Goal: Transaction & Acquisition: Purchase product/service

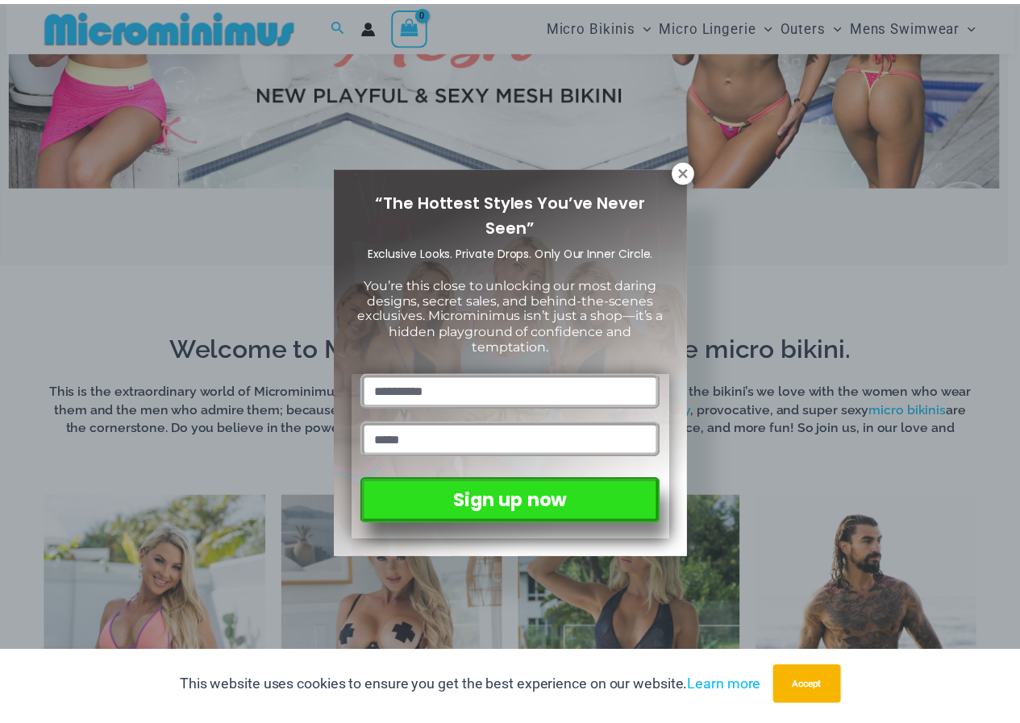
scroll to position [312, 0]
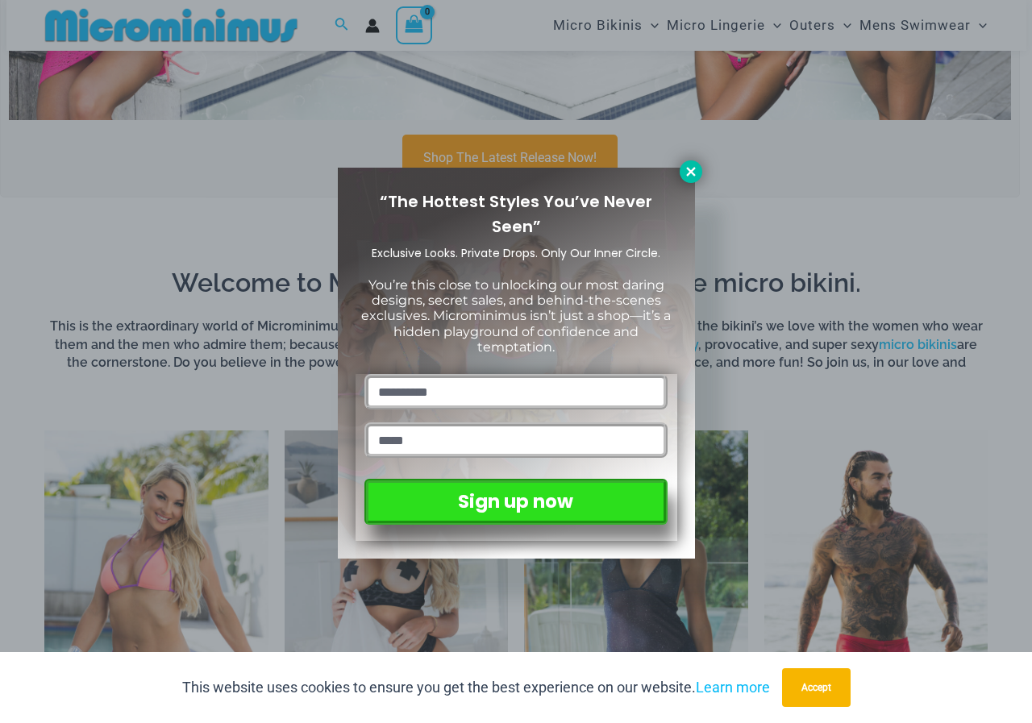
click at [686, 173] on icon at bounding box center [691, 171] width 15 height 15
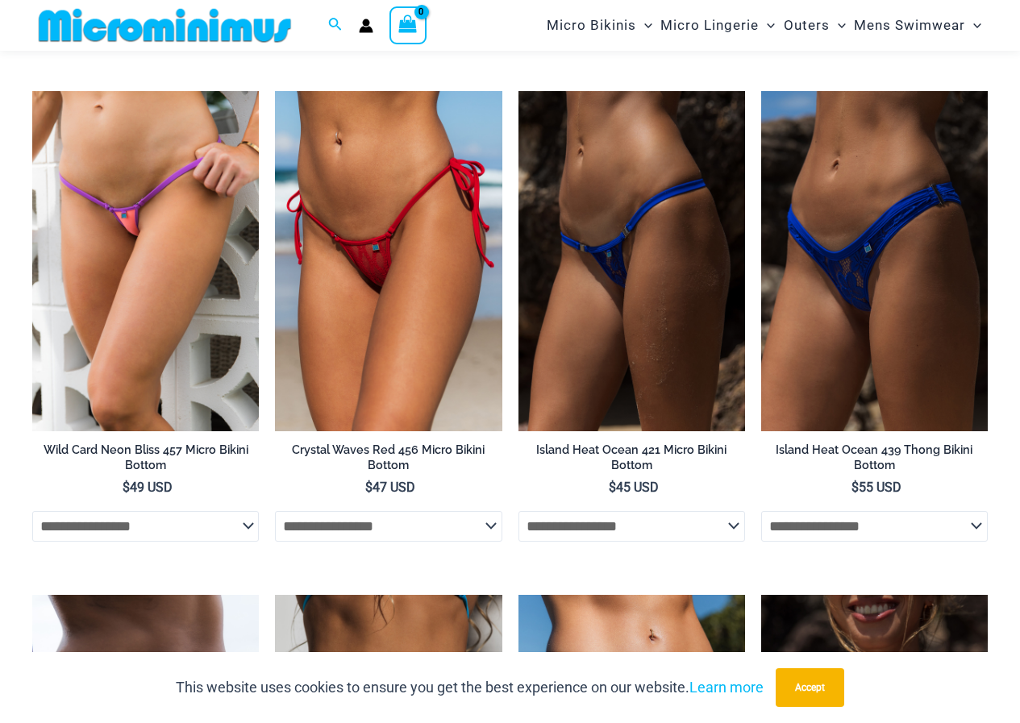
scroll to position [3757, 0]
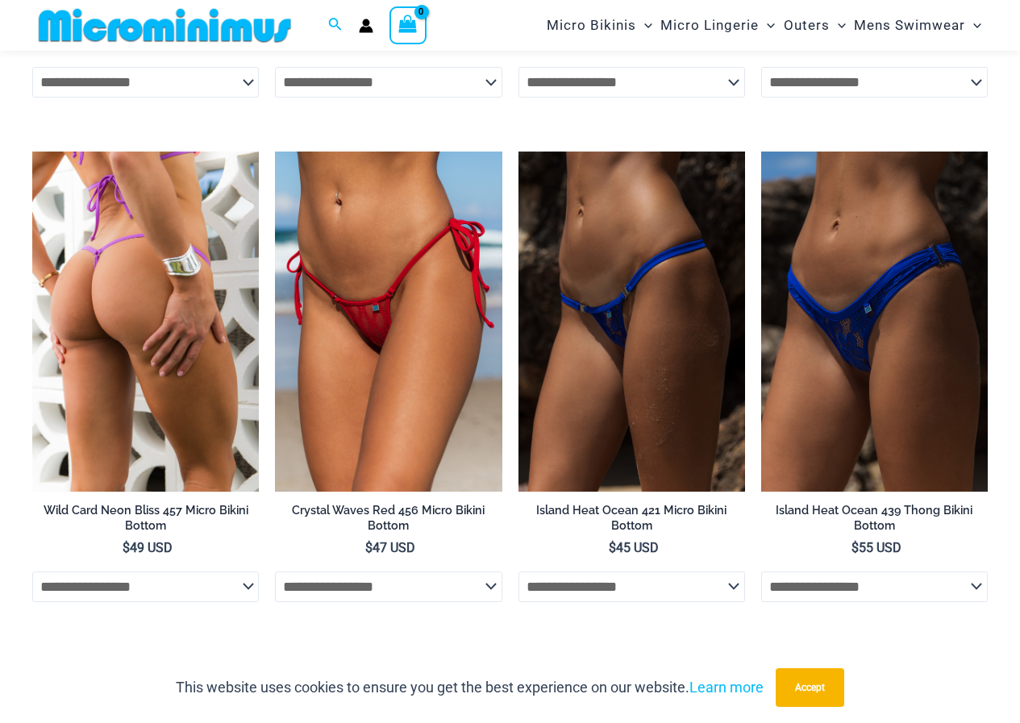
click at [147, 335] on img at bounding box center [145, 322] width 227 height 340
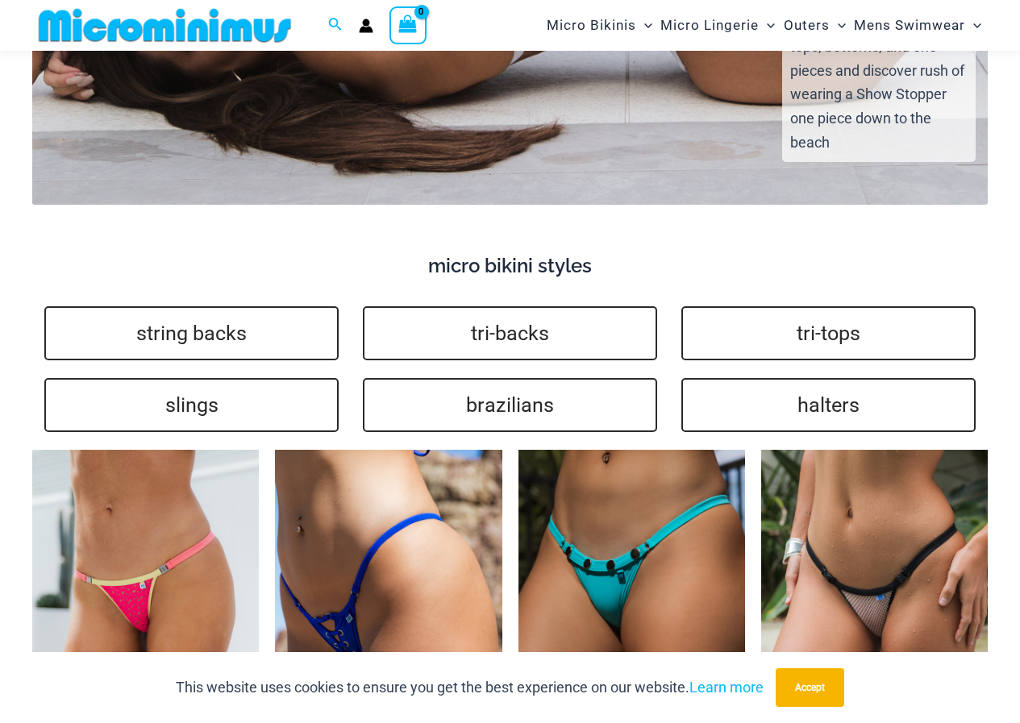
scroll to position [2951, 0]
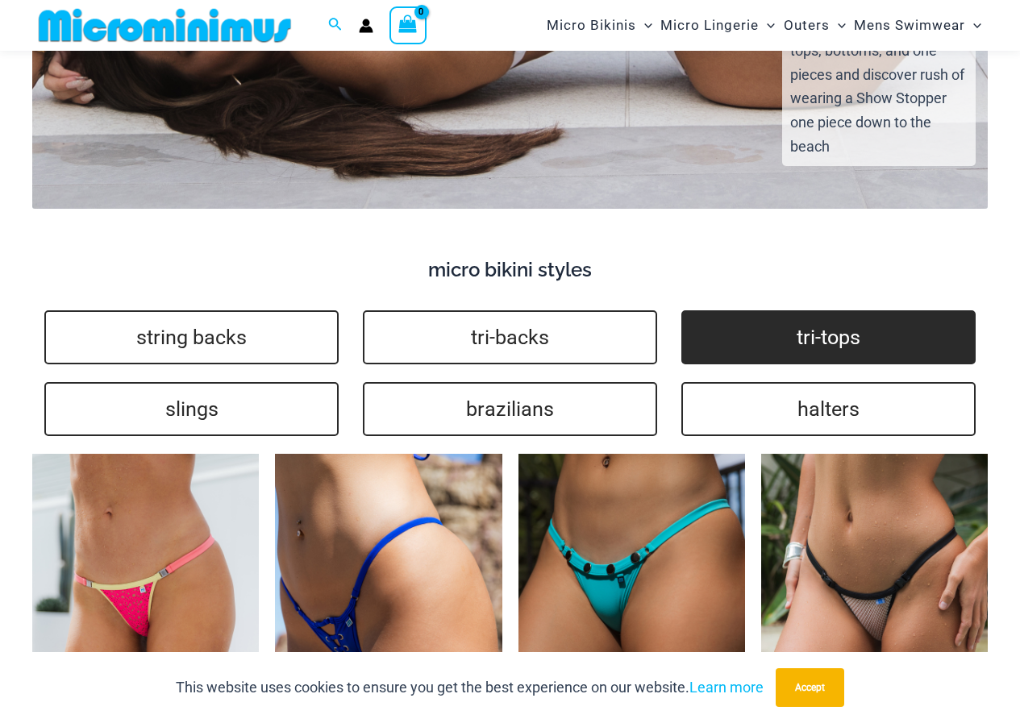
click at [826, 321] on link "tri-tops" at bounding box center [828, 337] width 294 height 54
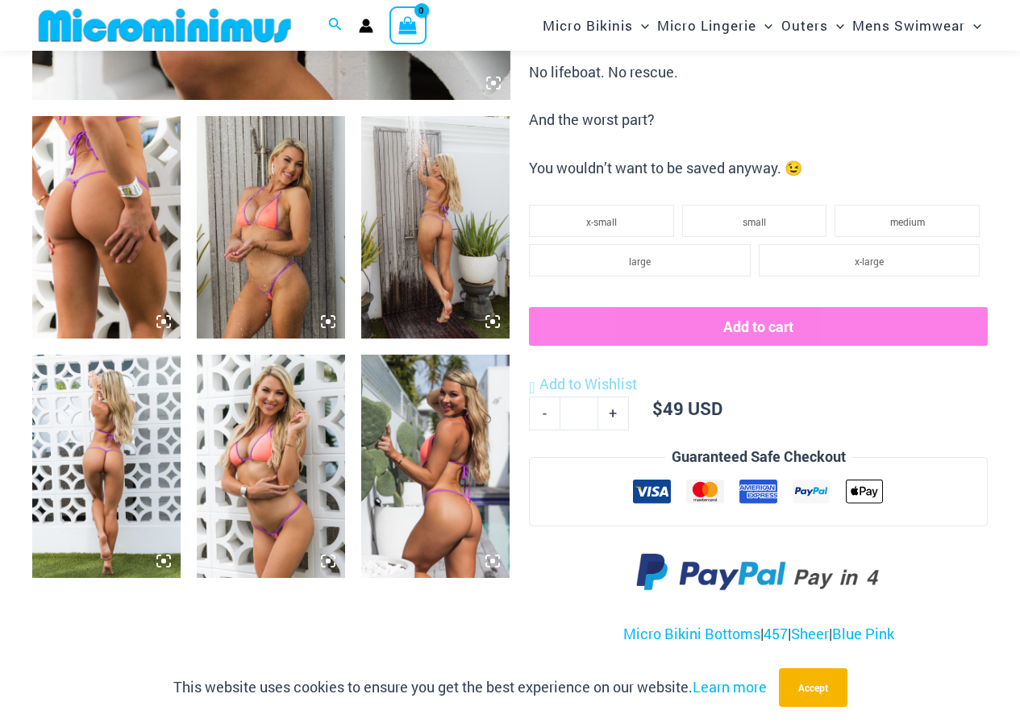
scroll to position [551, 0]
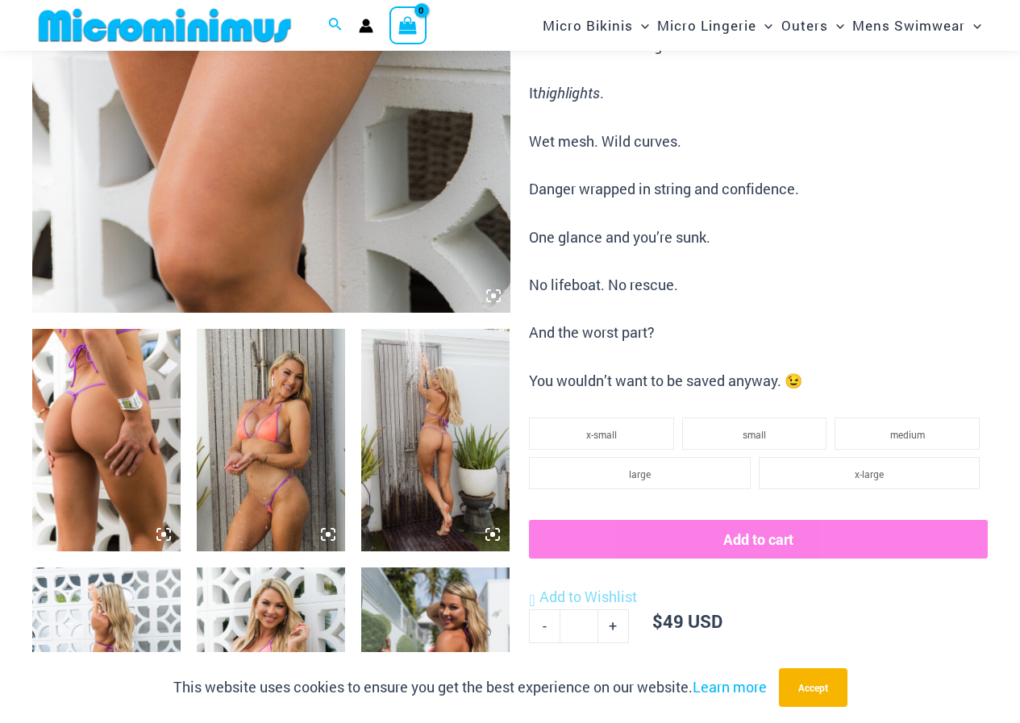
click at [262, 434] on img at bounding box center [271, 440] width 148 height 223
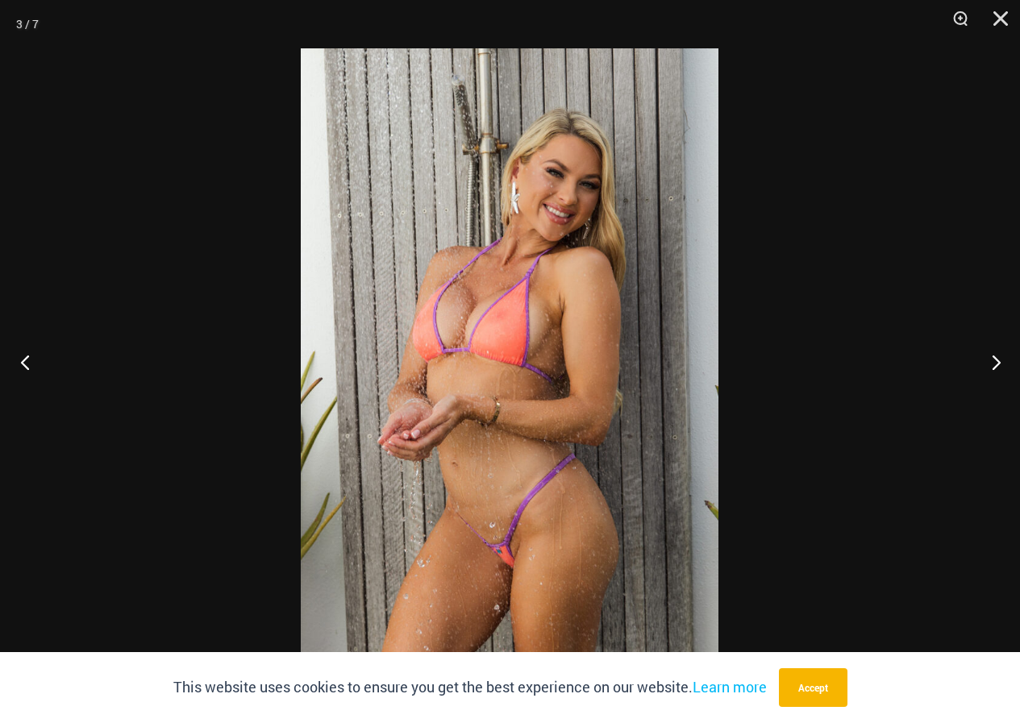
click at [22, 357] on button "Previous" at bounding box center [30, 362] width 60 height 81
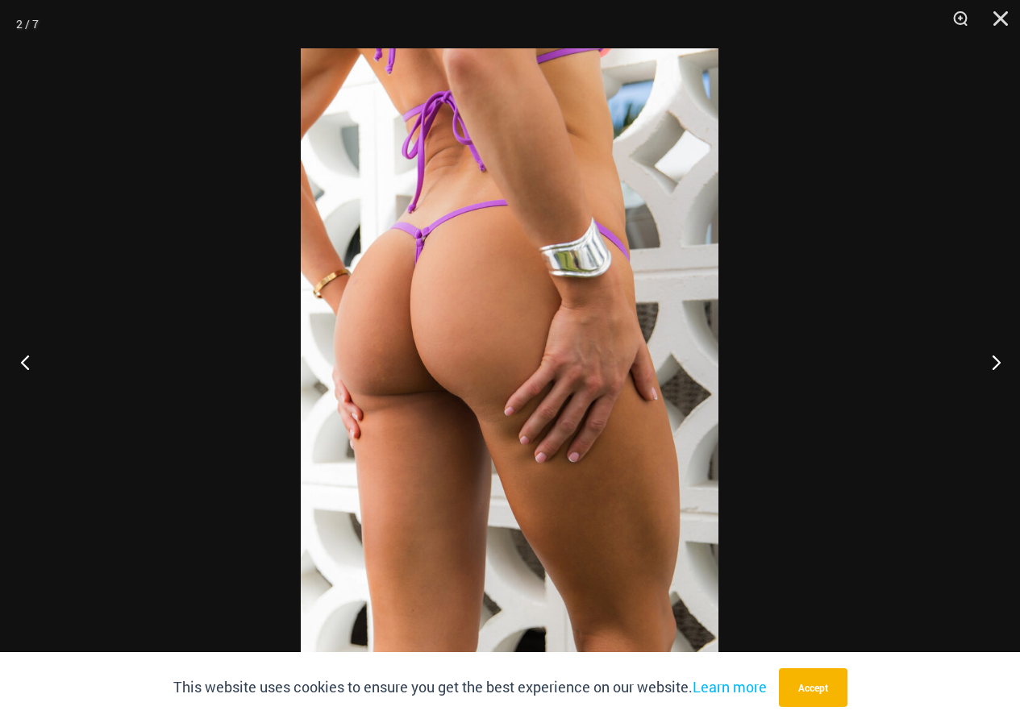
click at [25, 361] on button "Previous" at bounding box center [30, 362] width 60 height 81
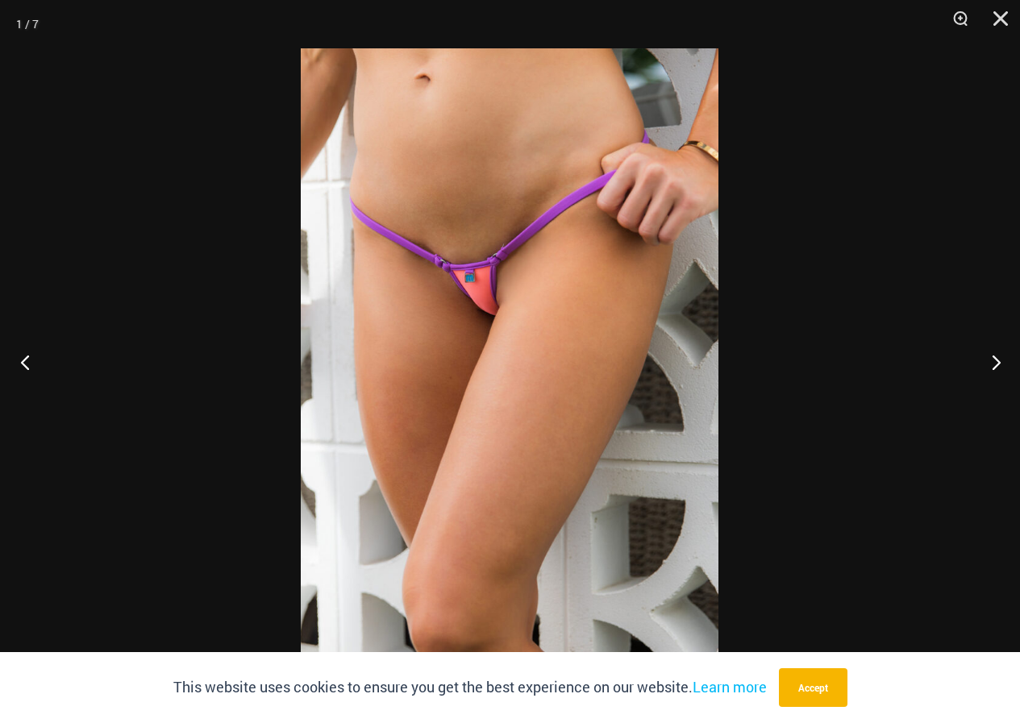
click at [25, 361] on button "Previous" at bounding box center [30, 362] width 60 height 81
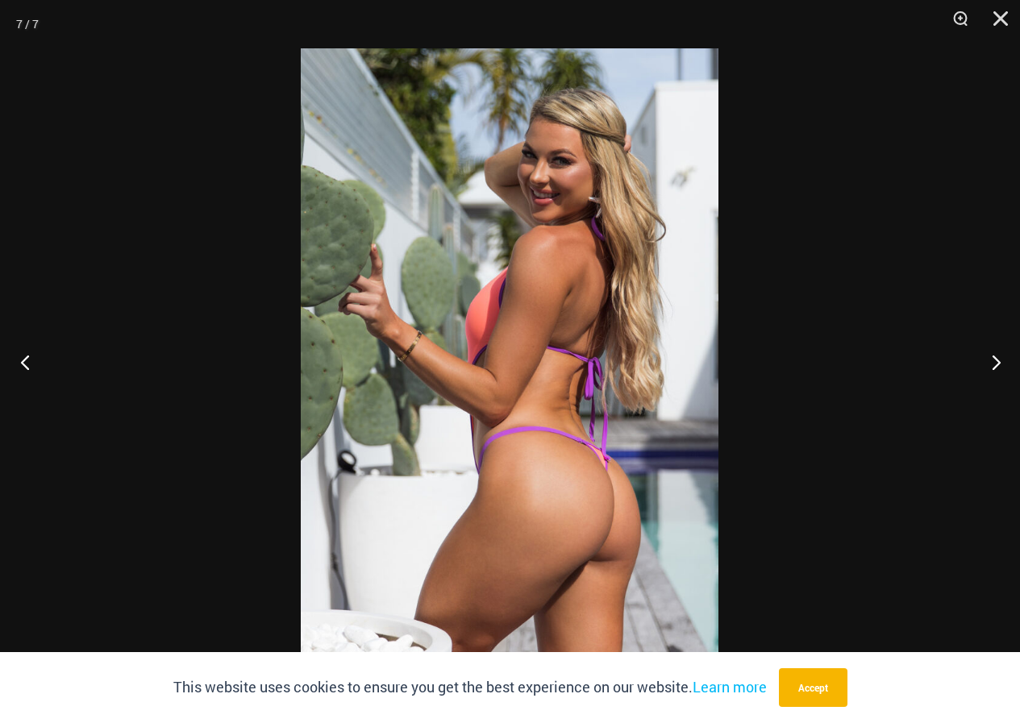
click at [25, 361] on button "Previous" at bounding box center [30, 362] width 60 height 81
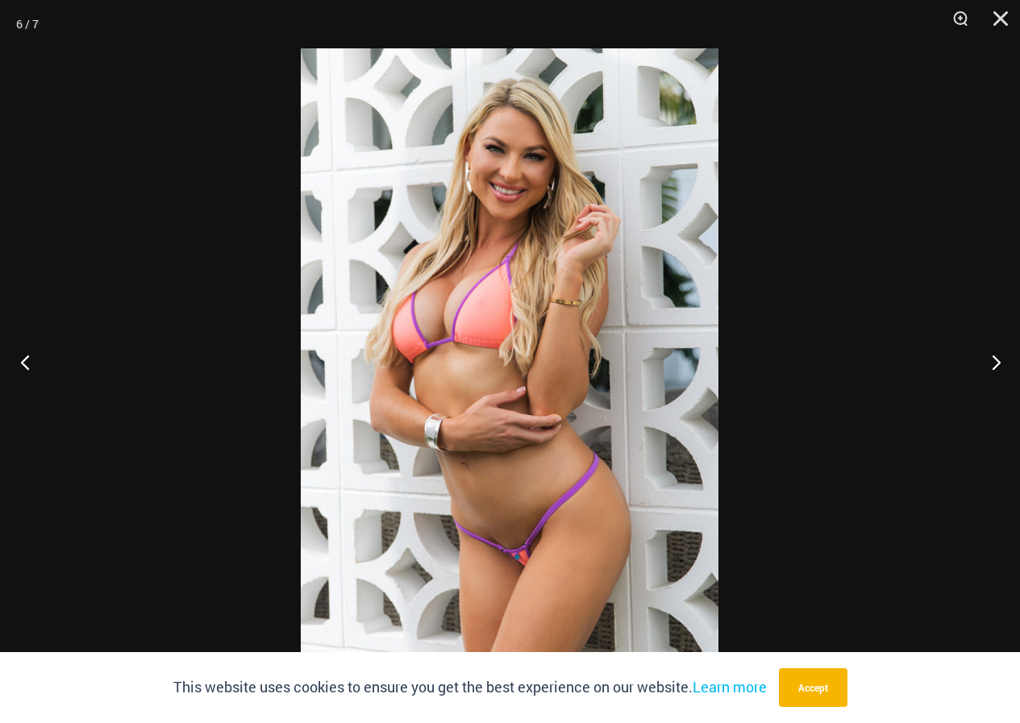
click at [25, 361] on button "Previous" at bounding box center [30, 362] width 60 height 81
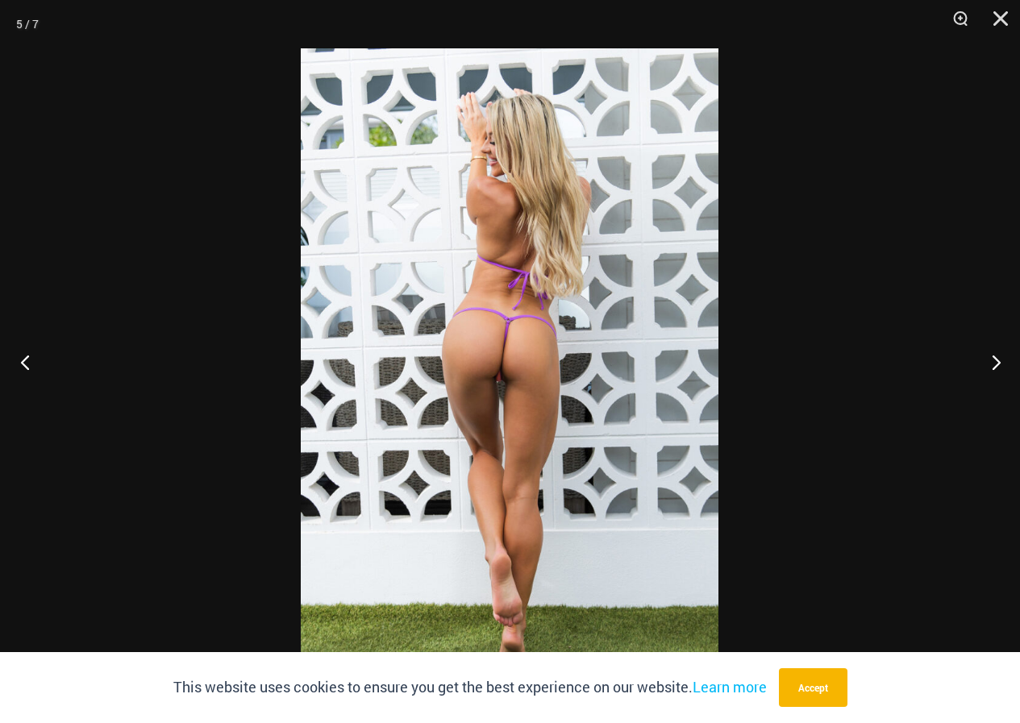
click at [25, 361] on button "Previous" at bounding box center [30, 362] width 60 height 81
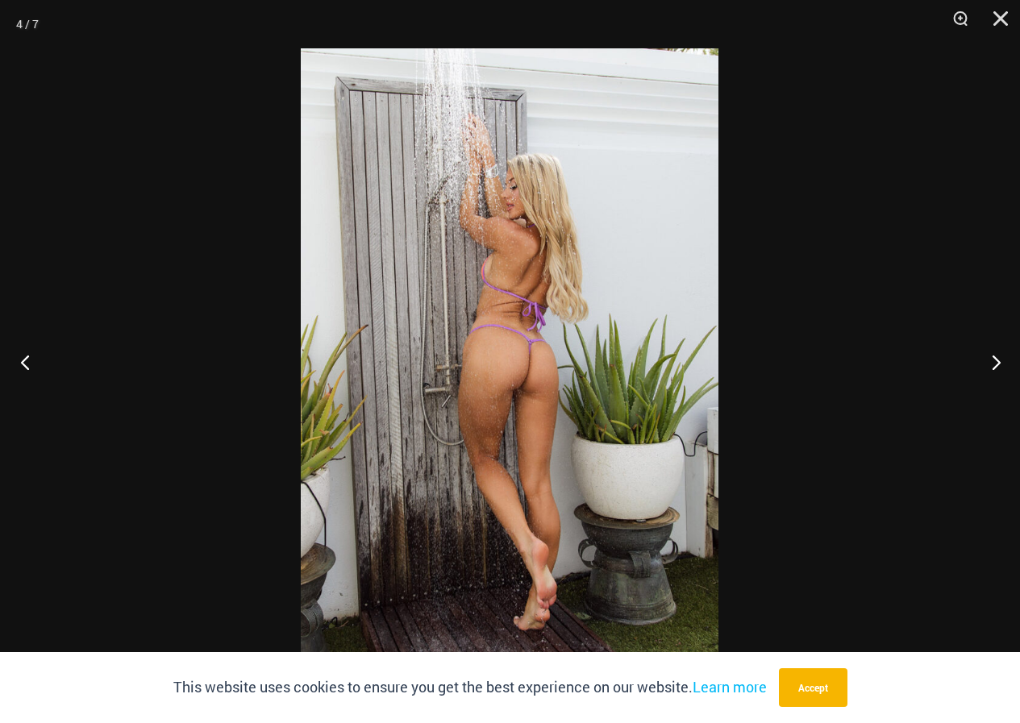
click at [25, 361] on button "Previous" at bounding box center [30, 362] width 60 height 81
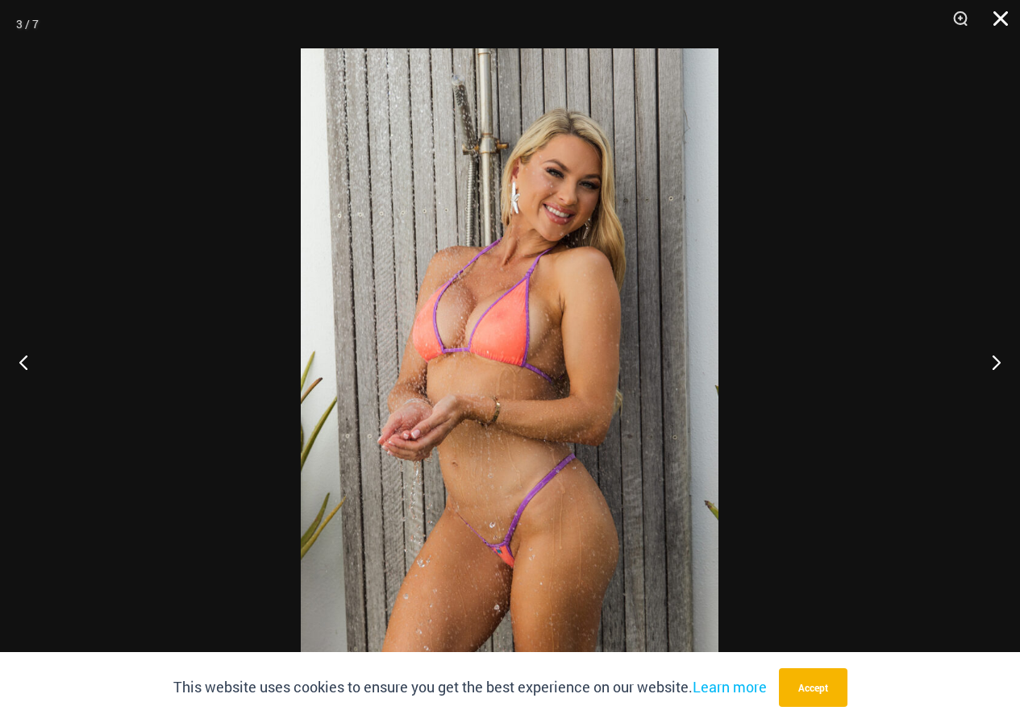
click at [1001, 14] on button "Close" at bounding box center [995, 24] width 40 height 48
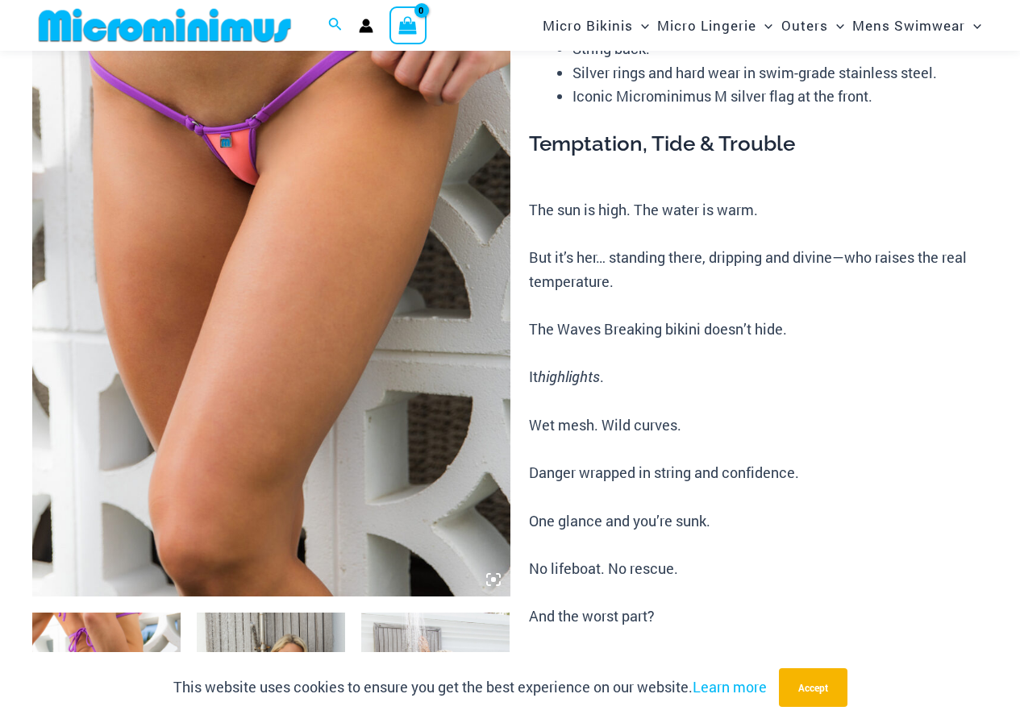
scroll to position [228, 0]
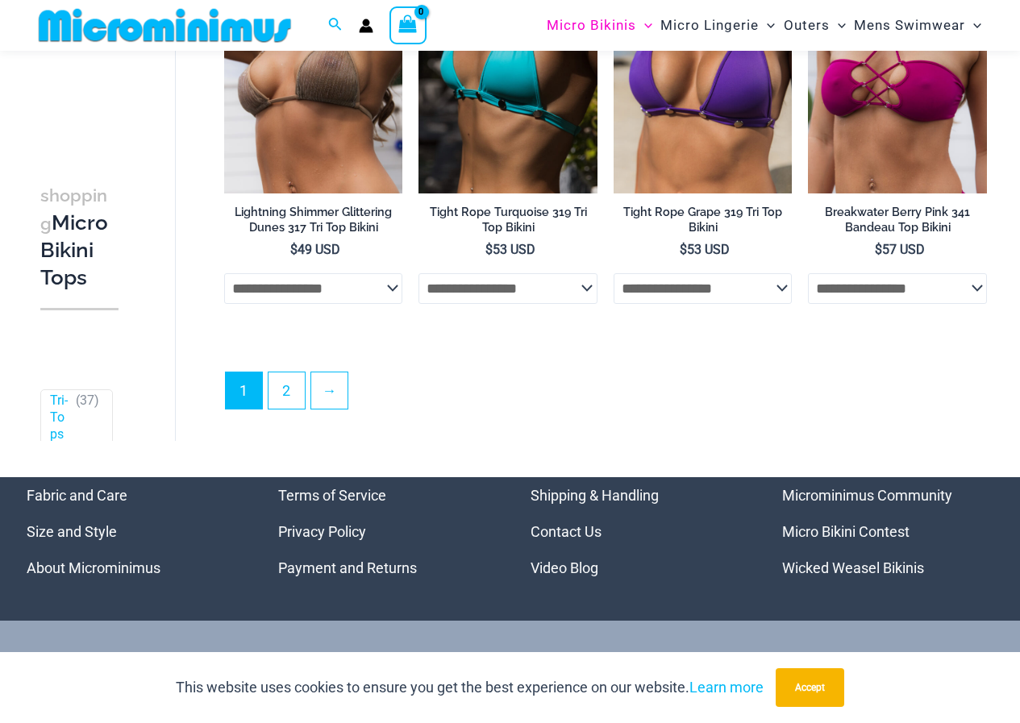
scroll to position [3889, 0]
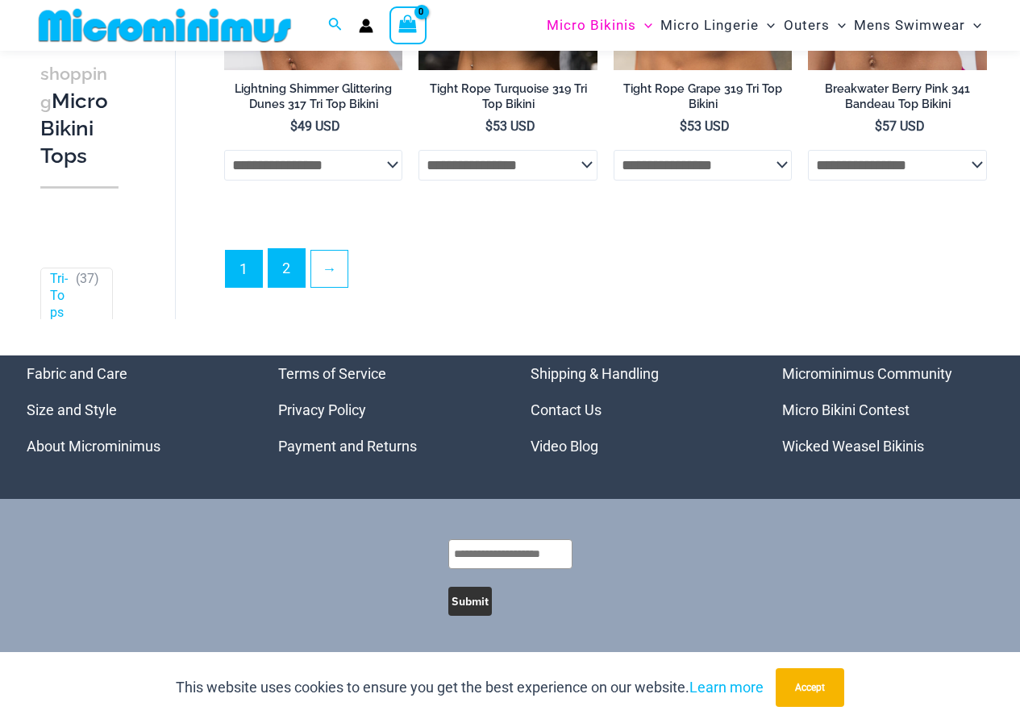
click at [291, 269] on link "2" at bounding box center [286, 268] width 36 height 38
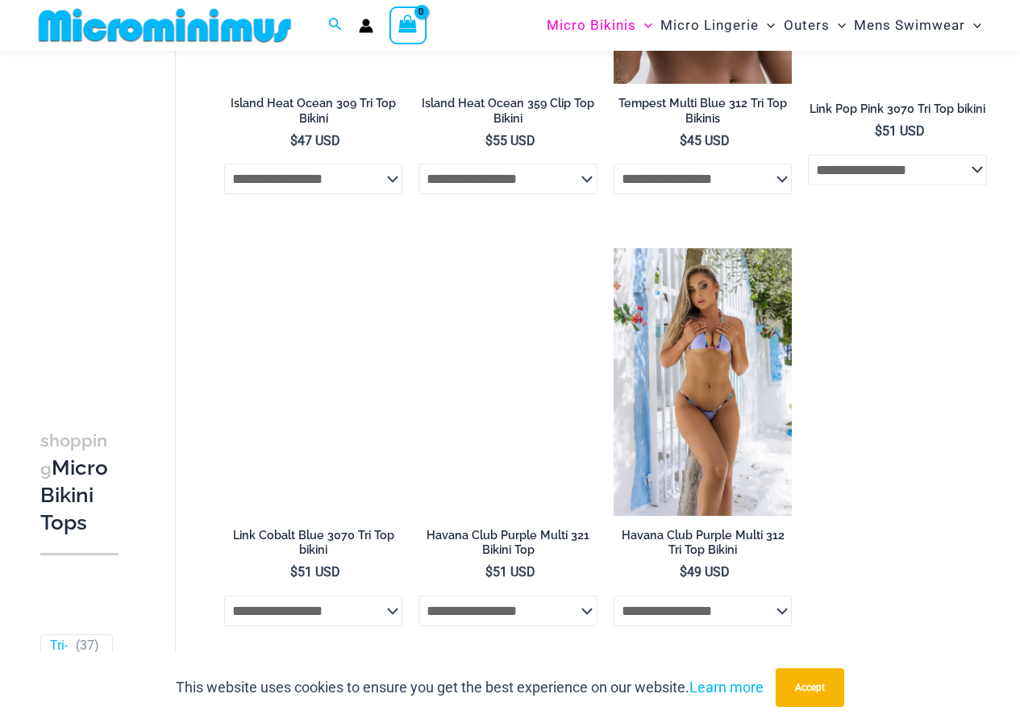
scroll to position [2083, 0]
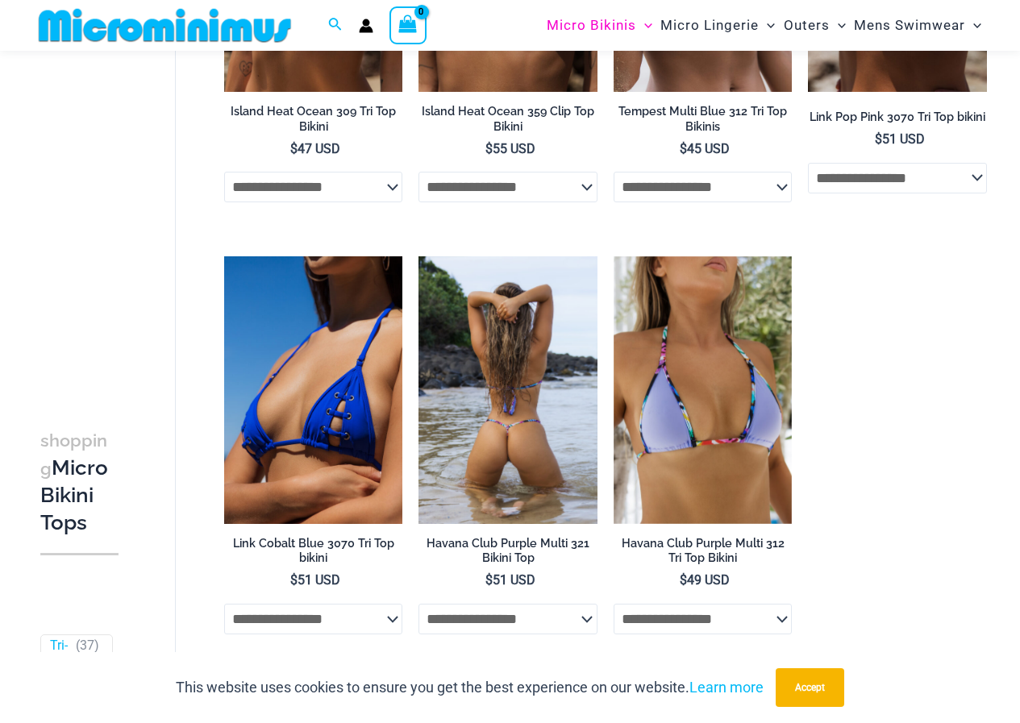
click at [485, 418] on img at bounding box center [507, 390] width 179 height 268
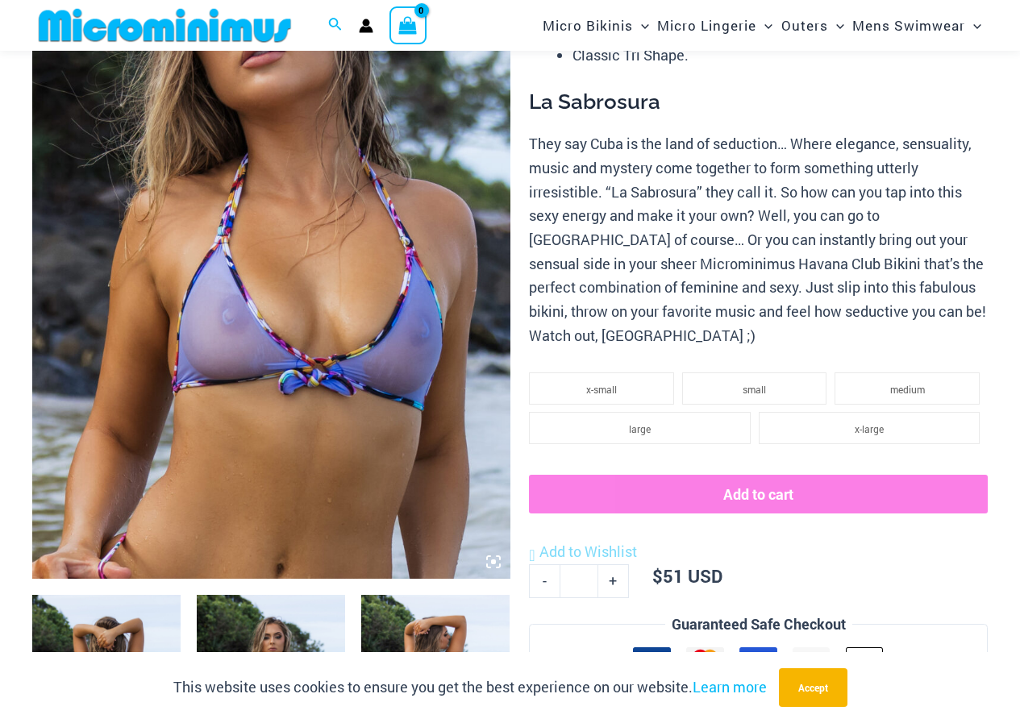
scroll to position [310, 0]
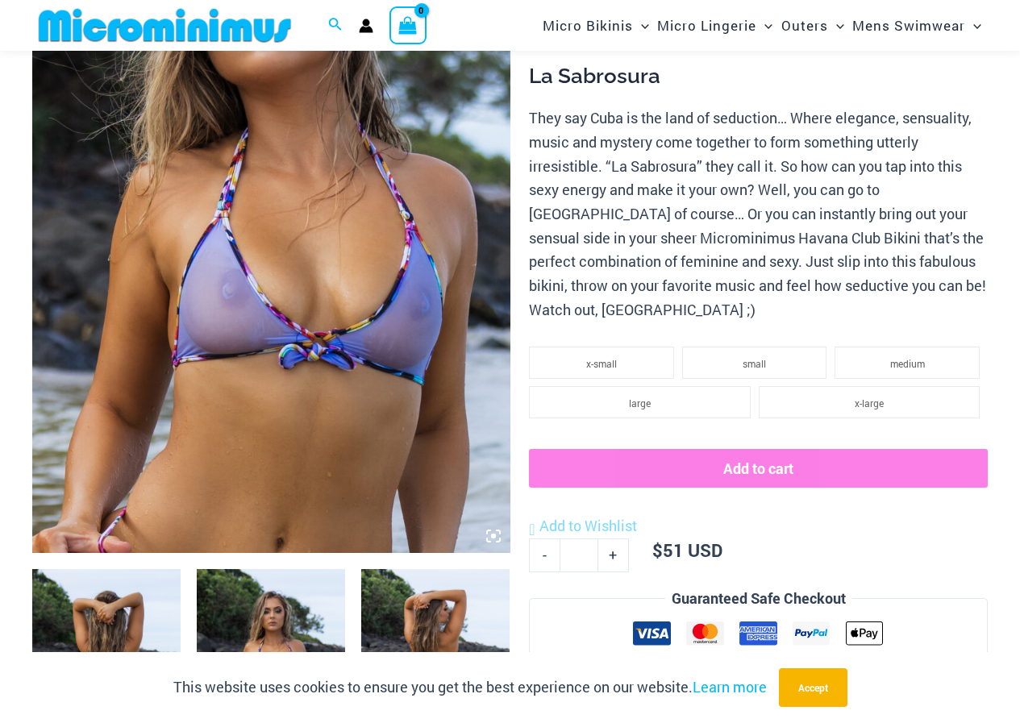
click at [357, 340] on img at bounding box center [271, 194] width 478 height 717
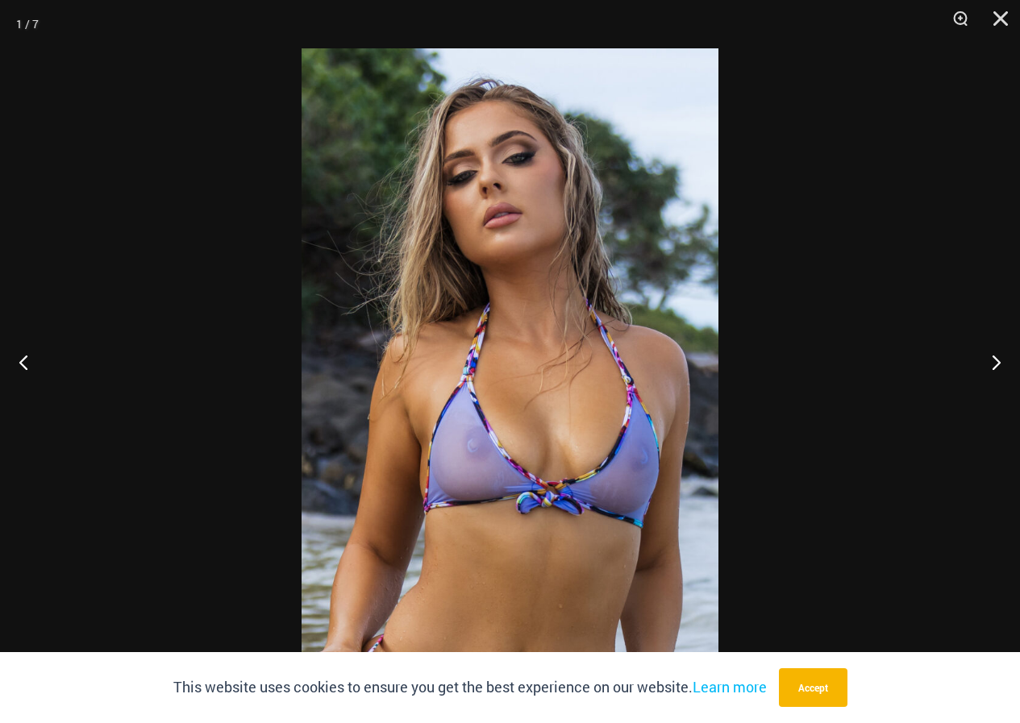
click at [431, 345] on img at bounding box center [510, 361] width 417 height 626
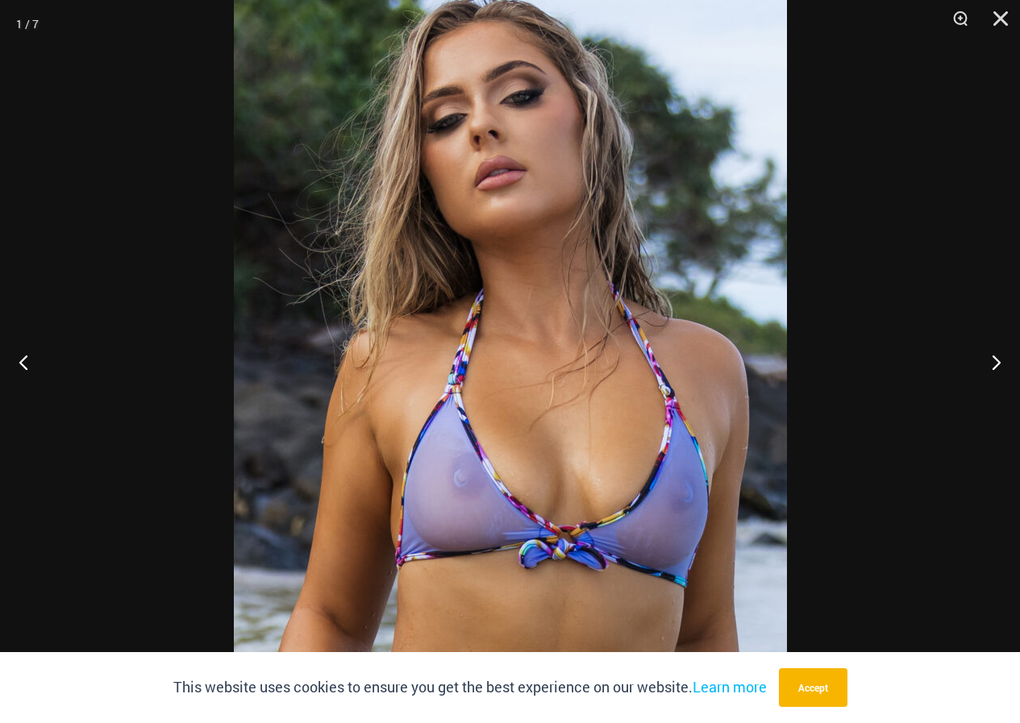
click at [447, 348] on img at bounding box center [510, 367] width 553 height 830
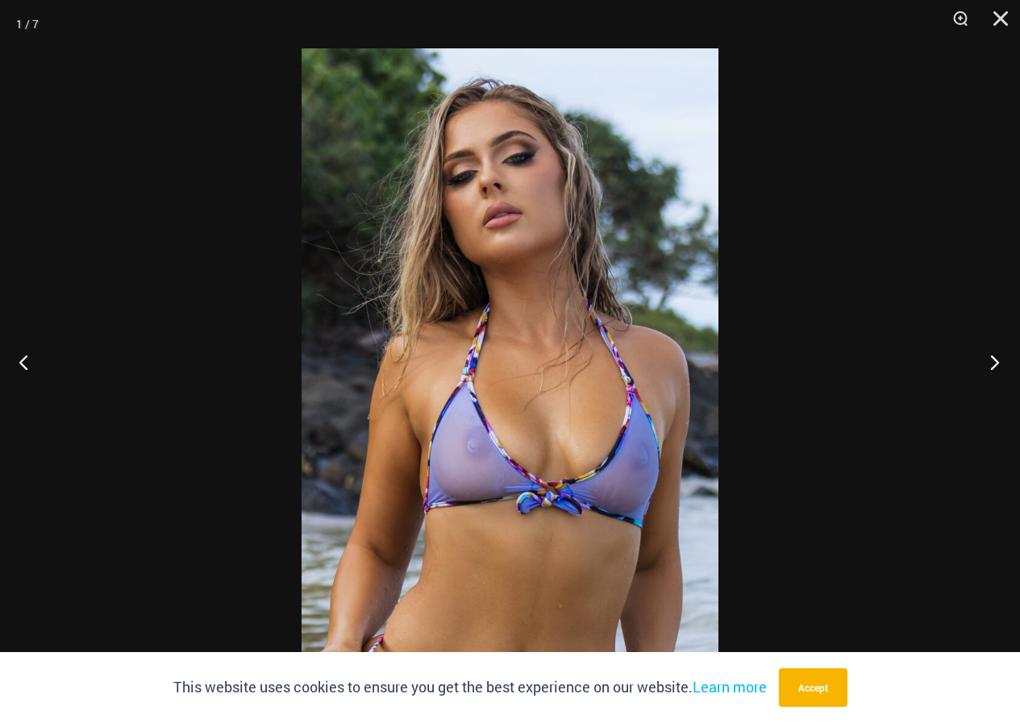
click at [994, 360] on button "Next" at bounding box center [989, 362] width 60 height 81
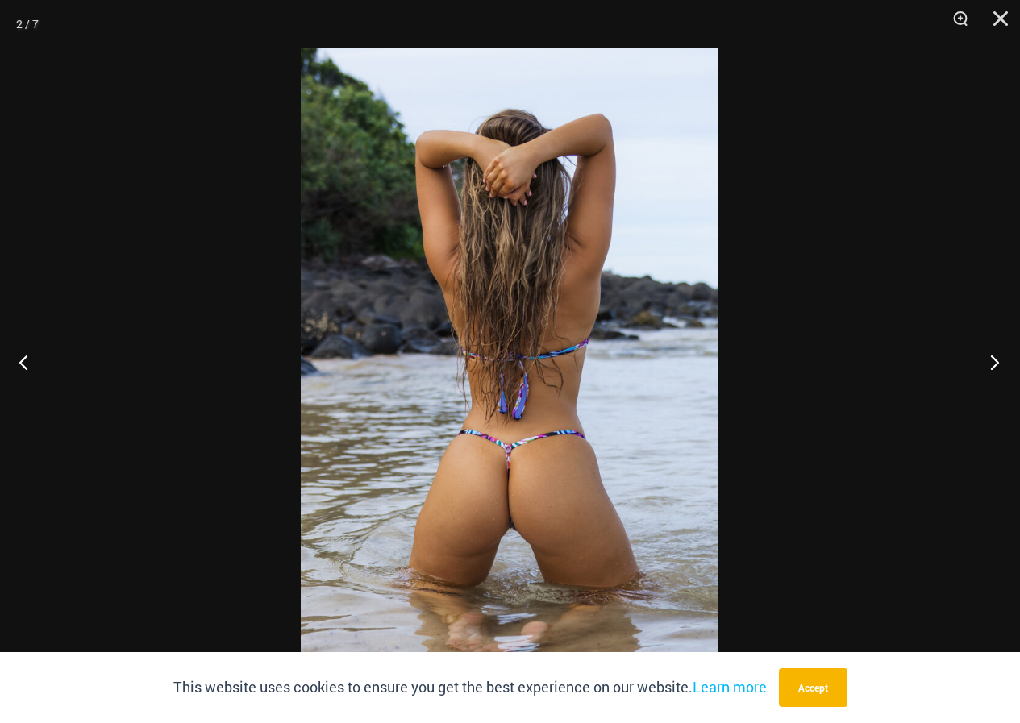
click at [994, 360] on button "Next" at bounding box center [989, 362] width 60 height 81
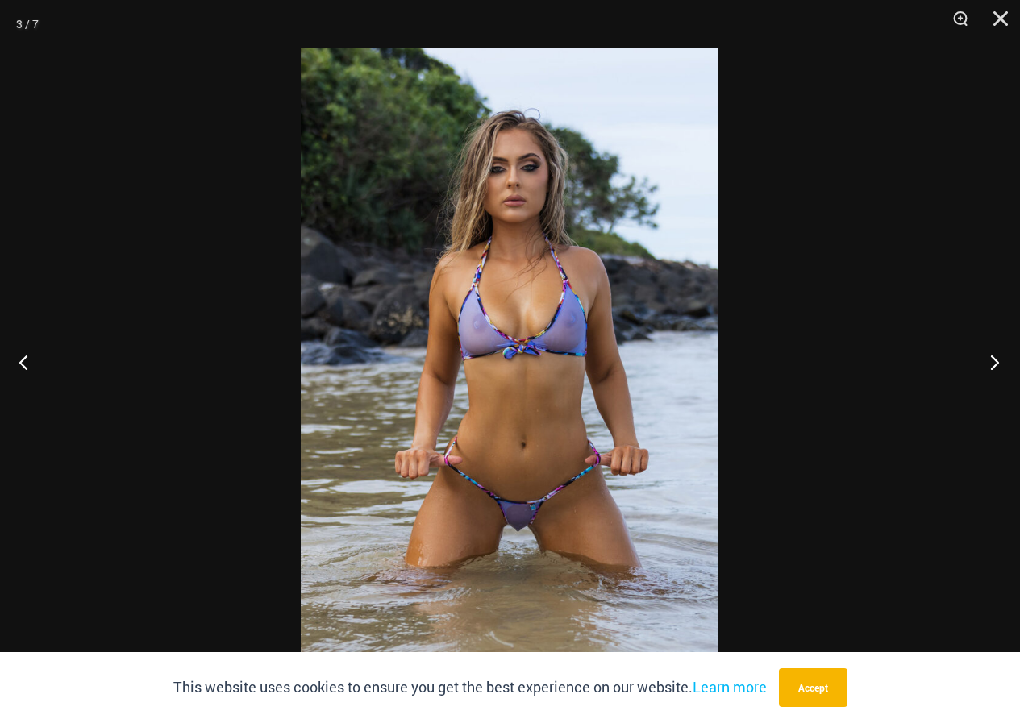
click at [994, 360] on button "Next" at bounding box center [989, 362] width 60 height 81
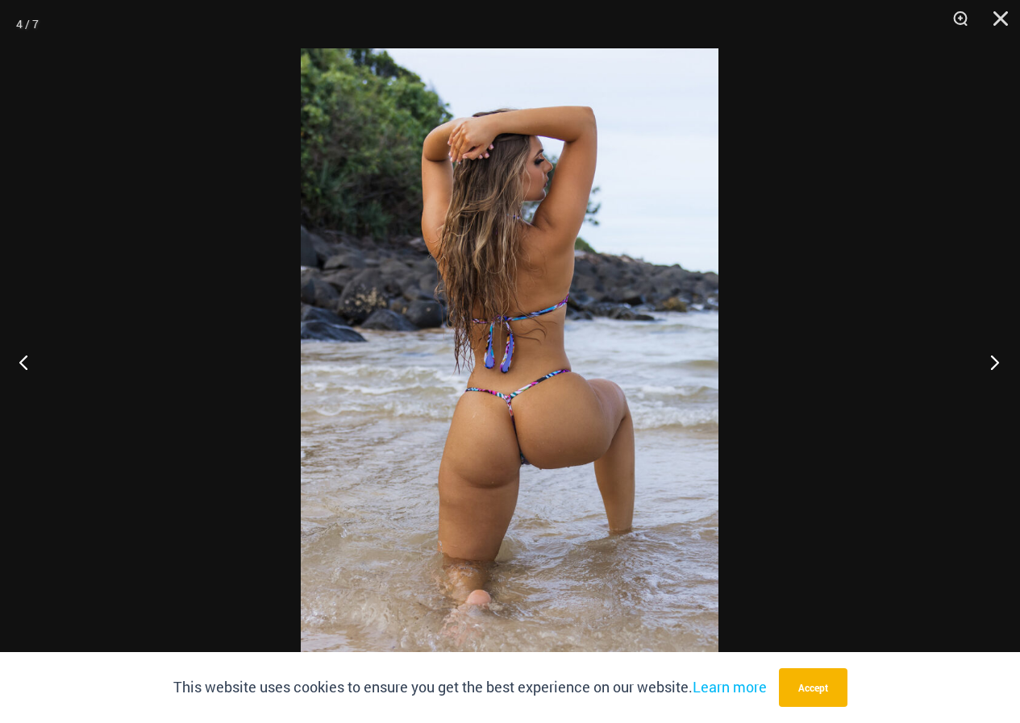
click at [994, 360] on button "Next" at bounding box center [989, 362] width 60 height 81
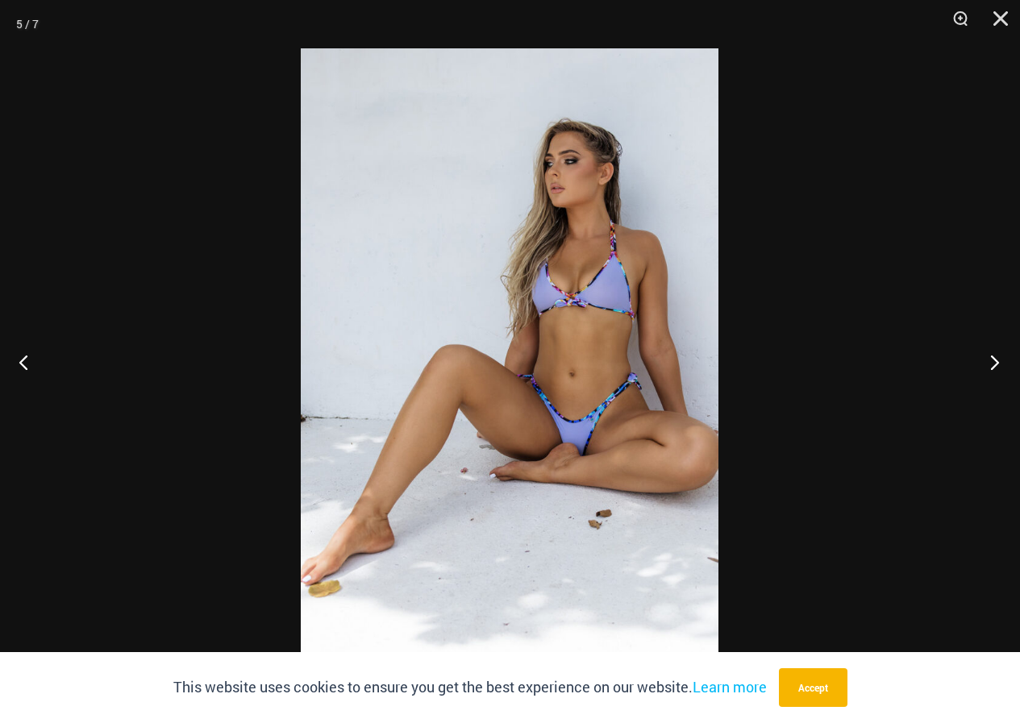
click at [994, 360] on button "Next" at bounding box center [989, 362] width 60 height 81
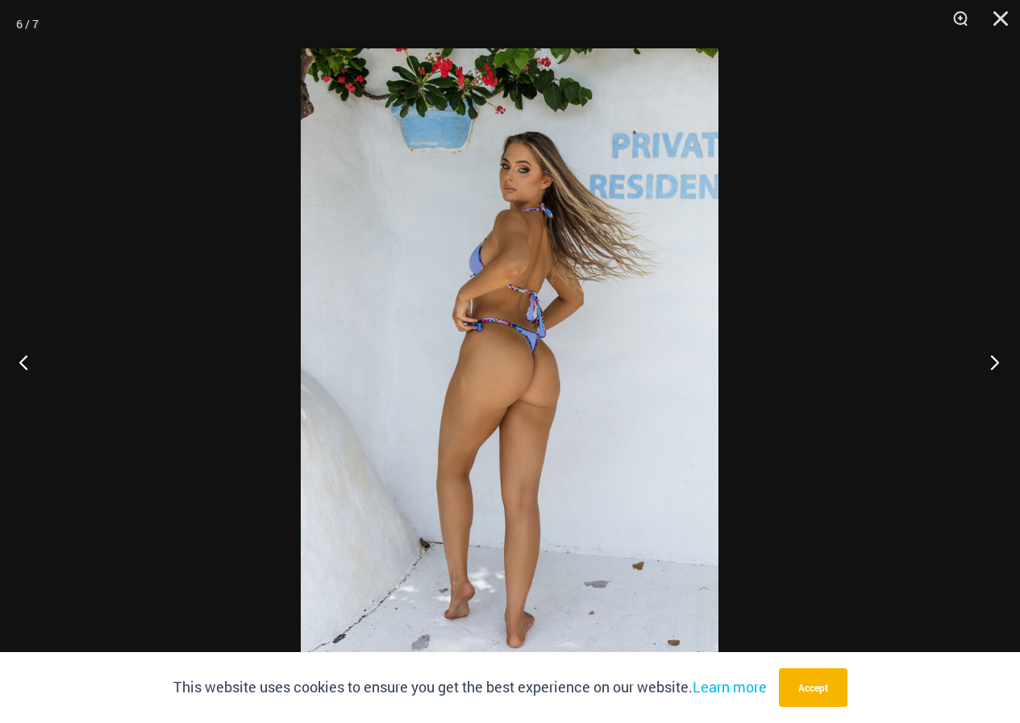
click at [994, 360] on button "Next" at bounding box center [989, 362] width 60 height 81
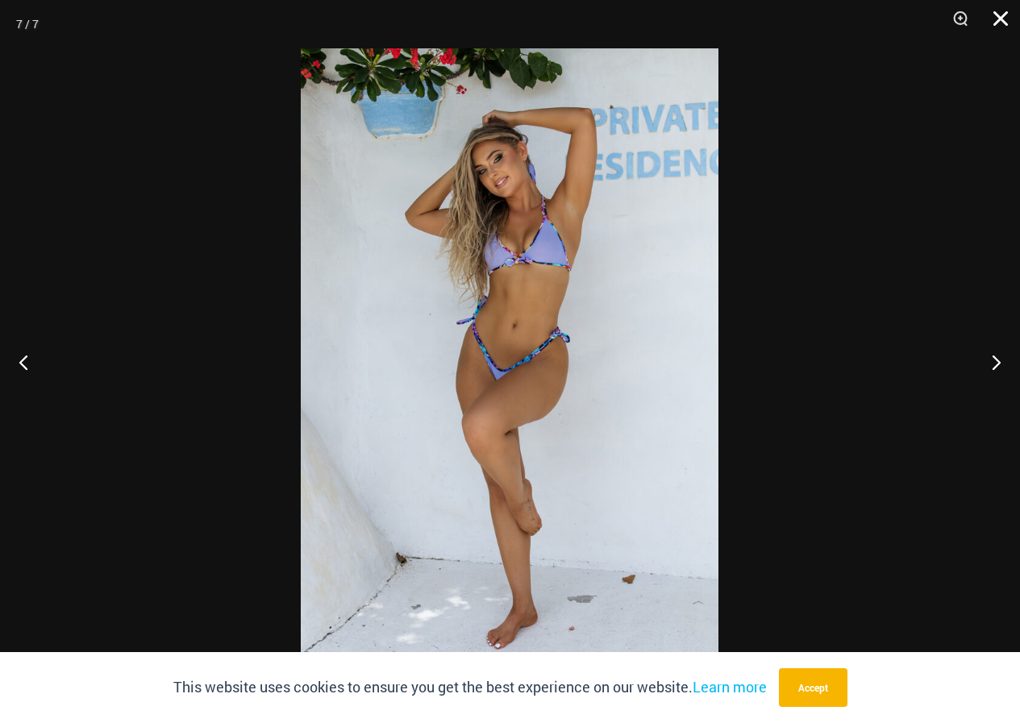
click at [995, 21] on button "Close" at bounding box center [995, 24] width 40 height 48
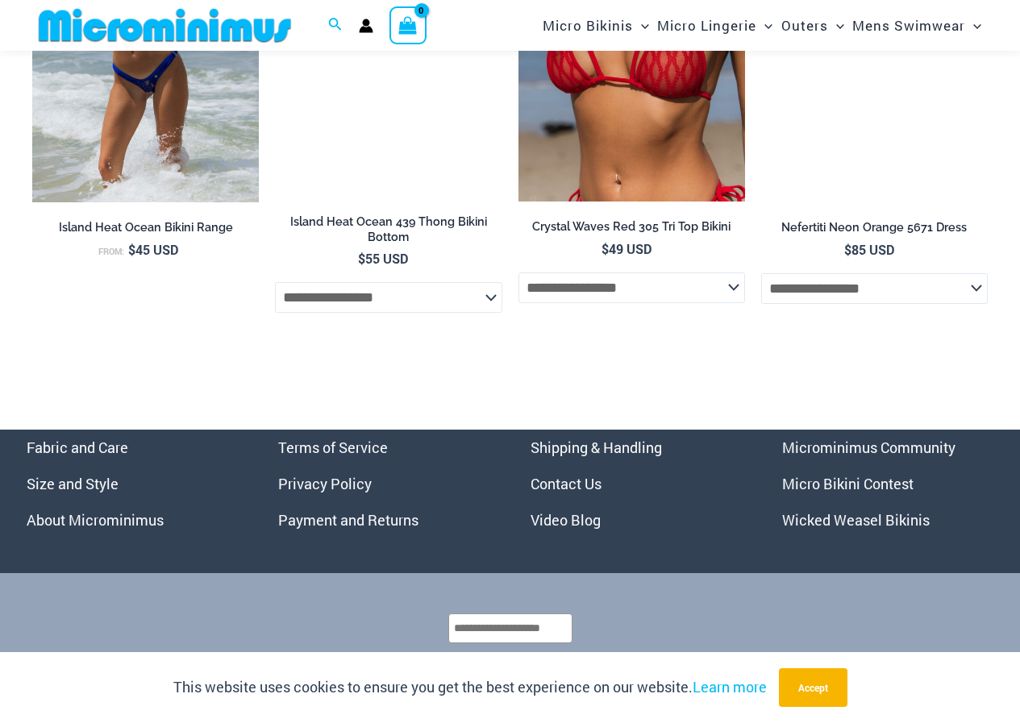
scroll to position [5504, 0]
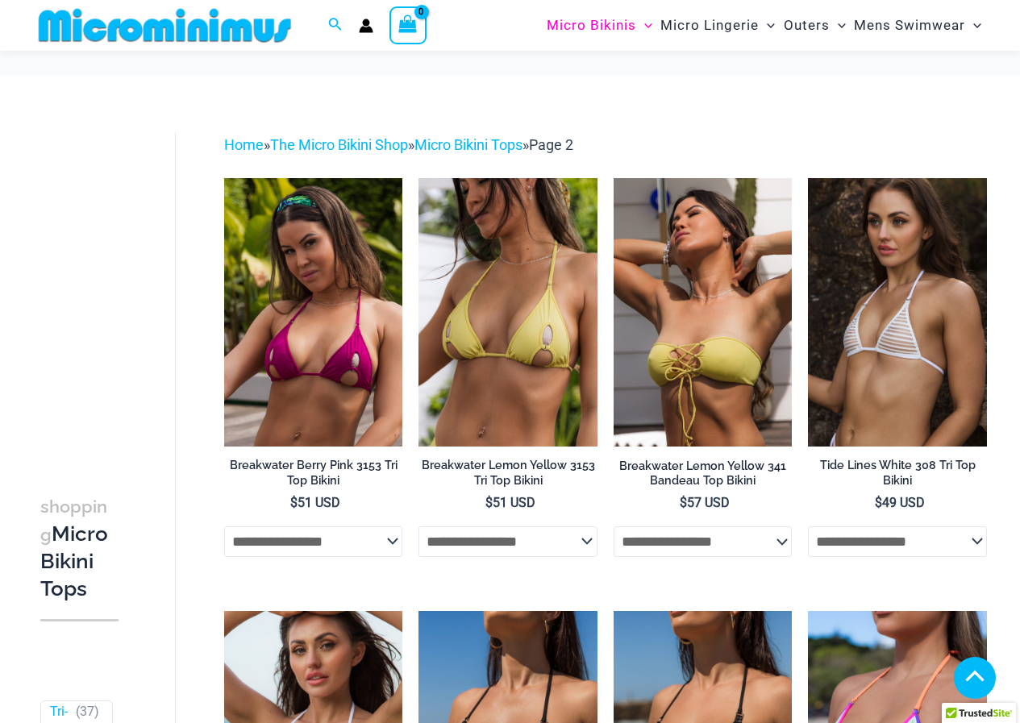
scroll to position [2324, 0]
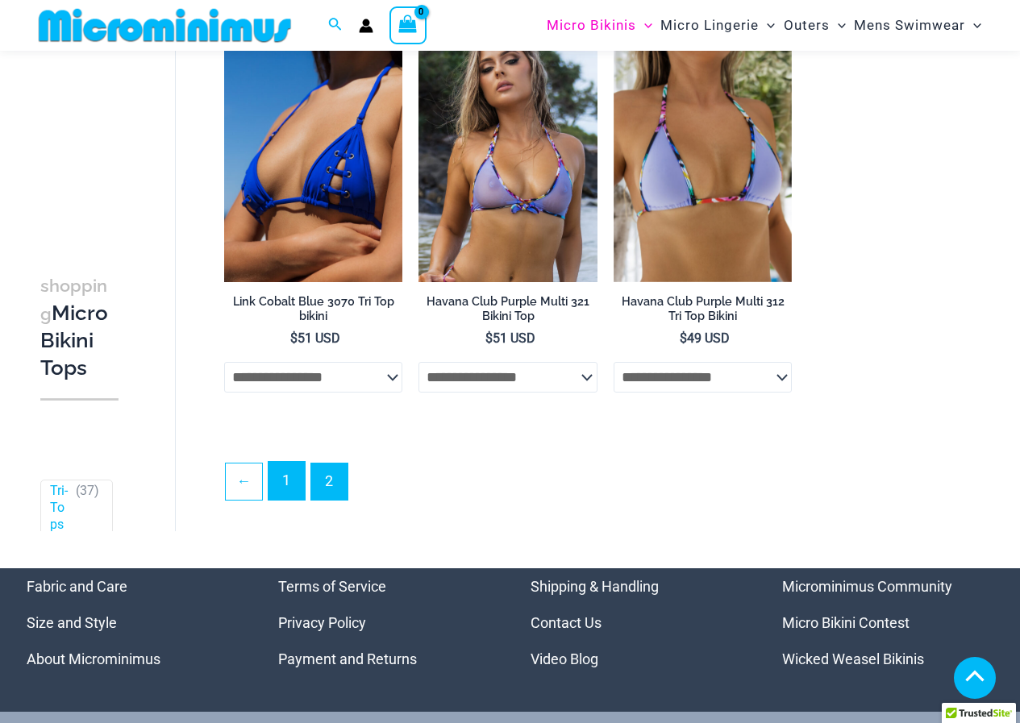
drag, startPoint x: 0, startPoint y: 0, endPoint x: 284, endPoint y: 486, distance: 562.9
click at [284, 486] on link "1" at bounding box center [286, 481] width 36 height 38
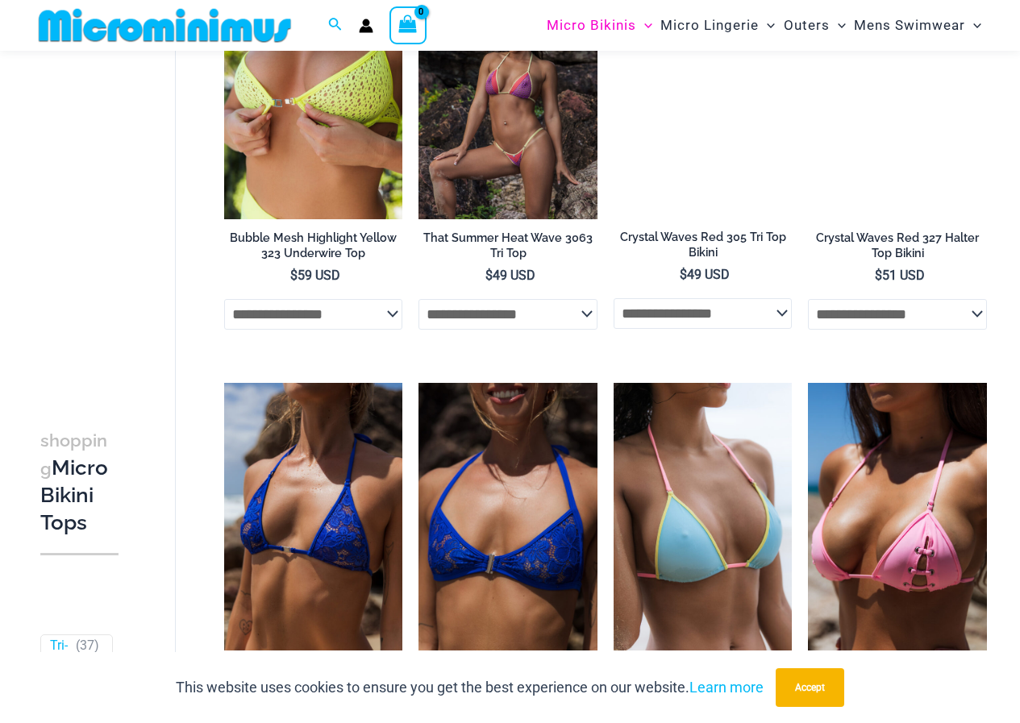
scroll to position [1518, 0]
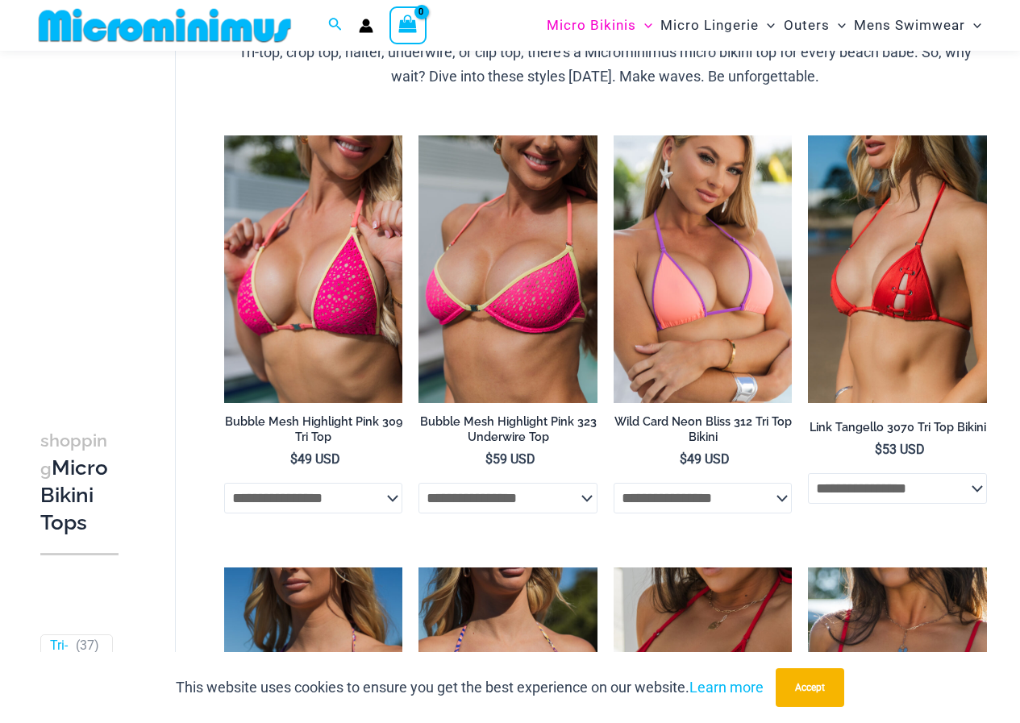
scroll to position [711, 0]
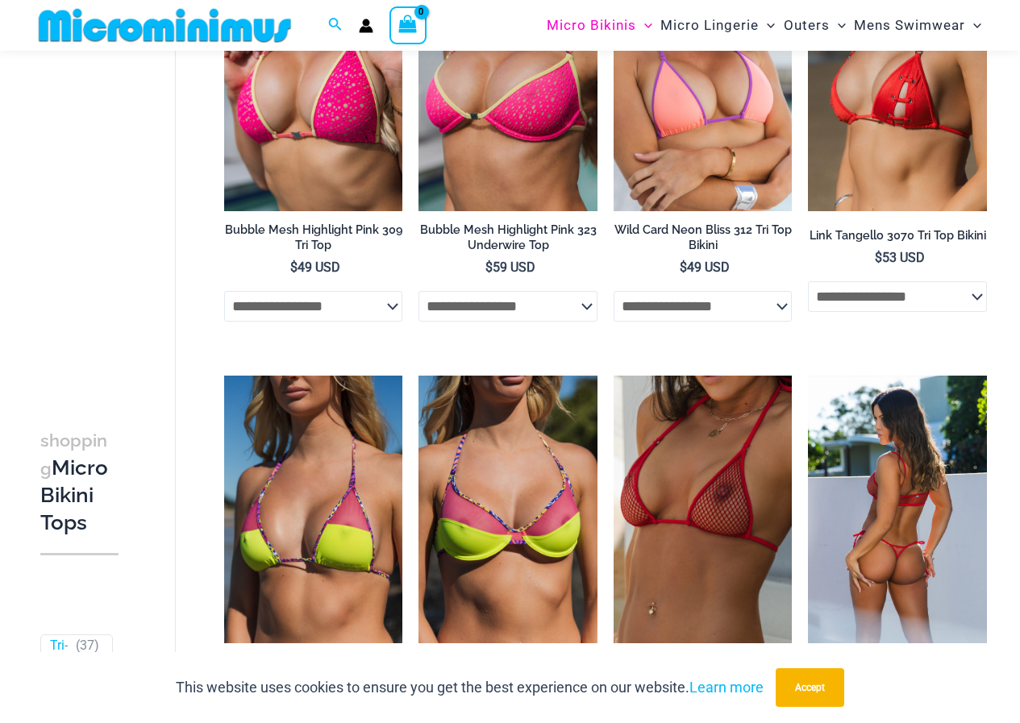
click at [899, 497] on img at bounding box center [897, 510] width 179 height 268
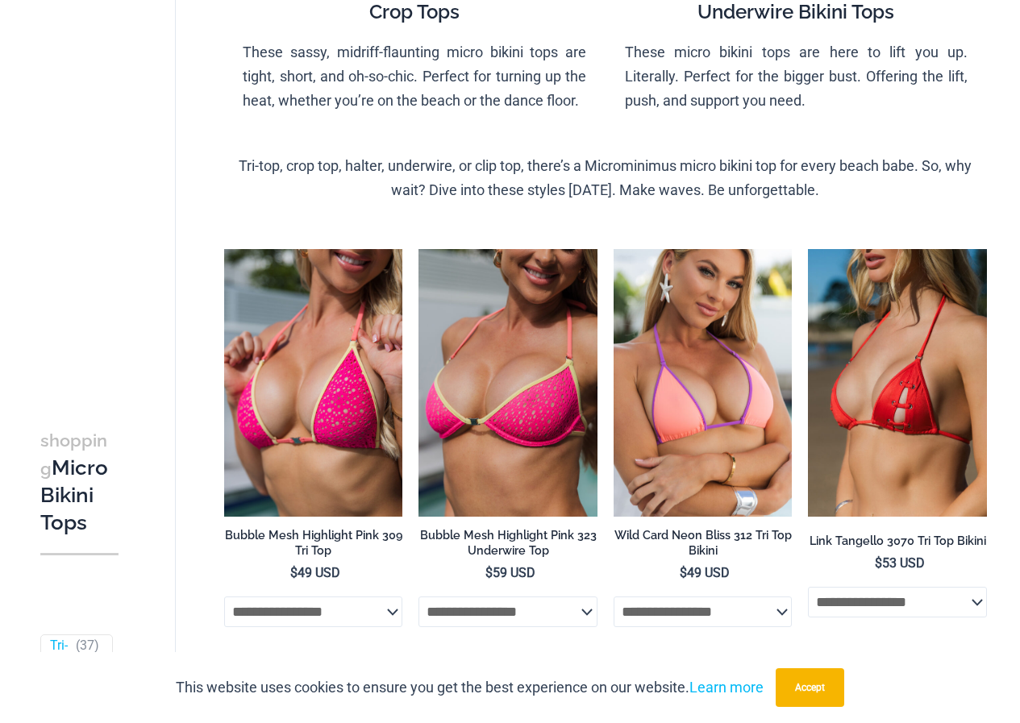
scroll to position [0, 0]
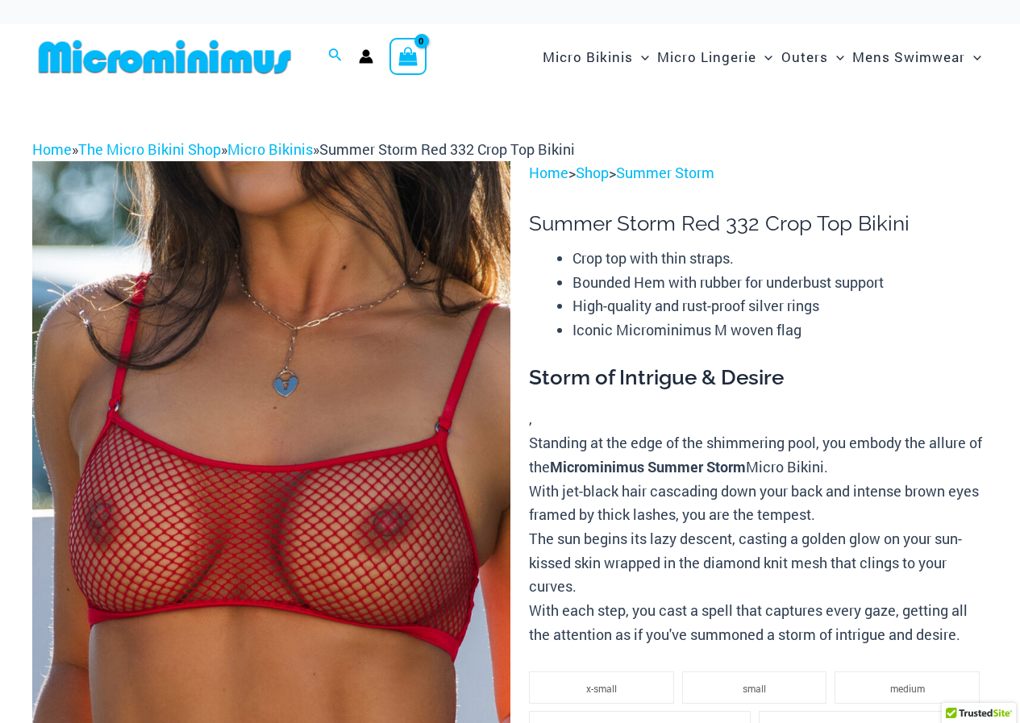
click at [343, 551] on img at bounding box center [271, 519] width 478 height 717
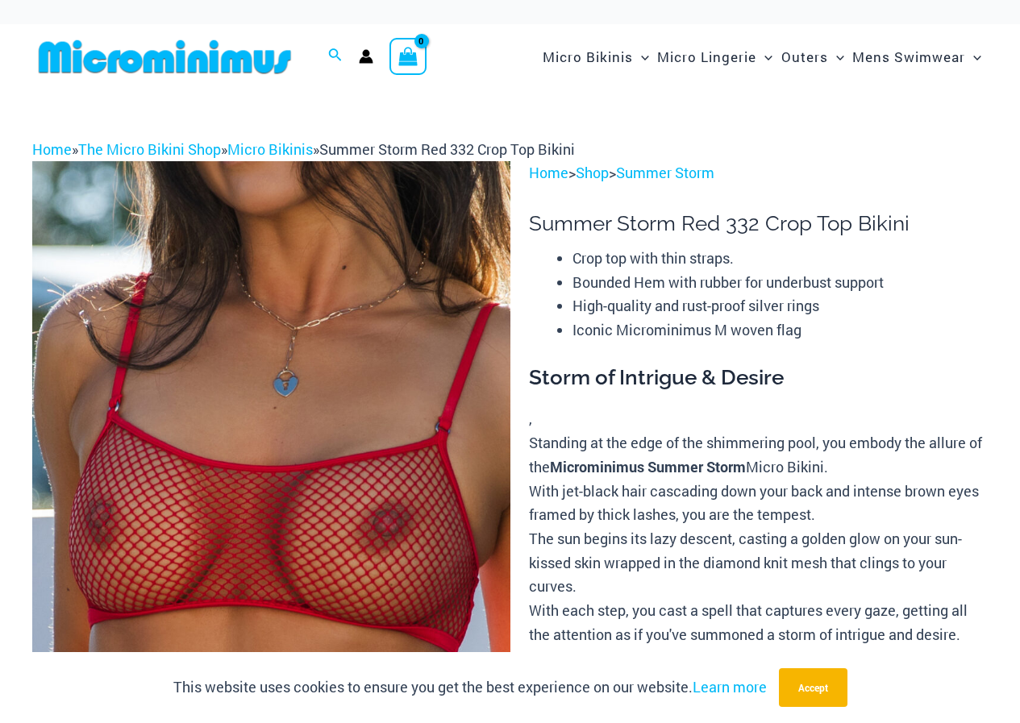
click at [260, 450] on img at bounding box center [271, 519] width 478 height 717
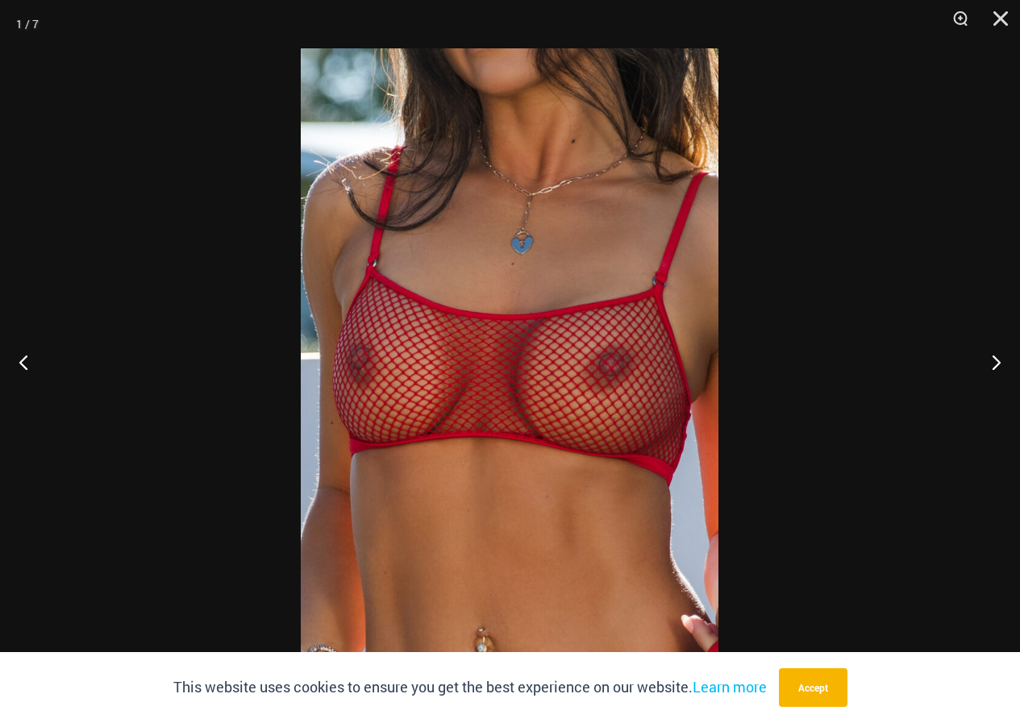
click at [500, 482] on img at bounding box center [510, 361] width 418 height 626
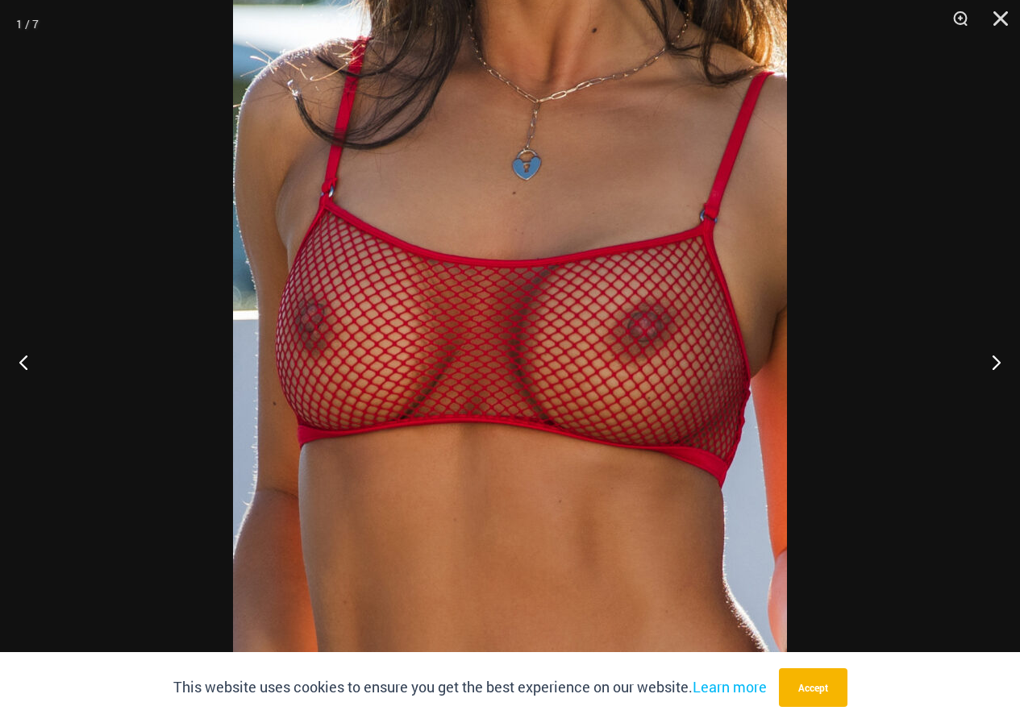
click at [504, 481] on img at bounding box center [510, 322] width 554 height 830
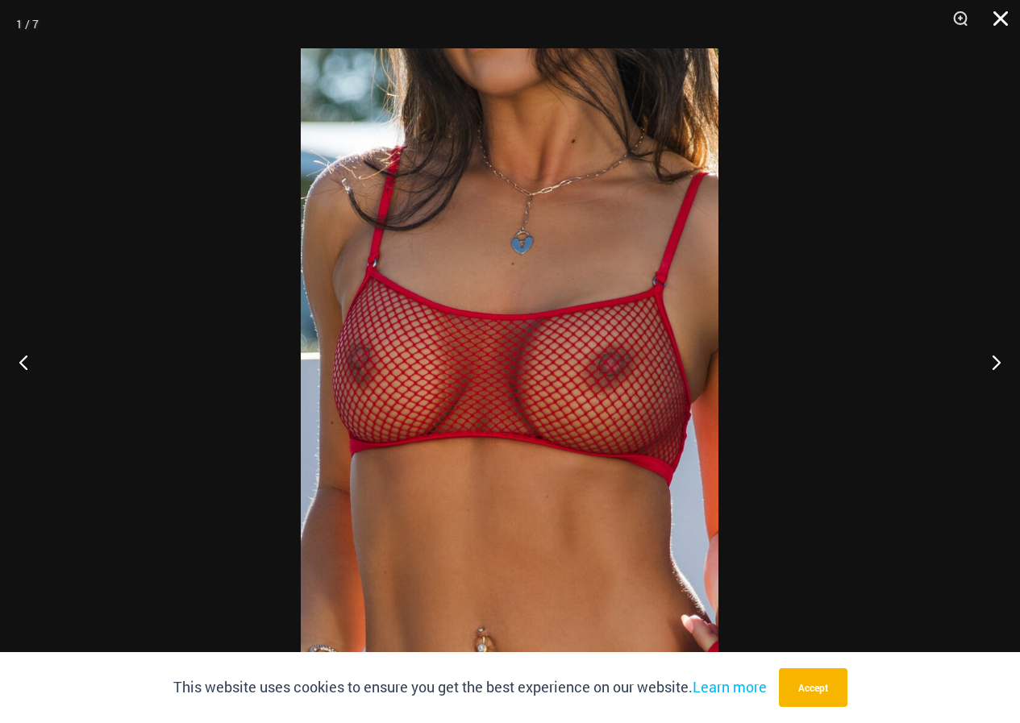
click at [1001, 15] on button "Close" at bounding box center [995, 24] width 40 height 48
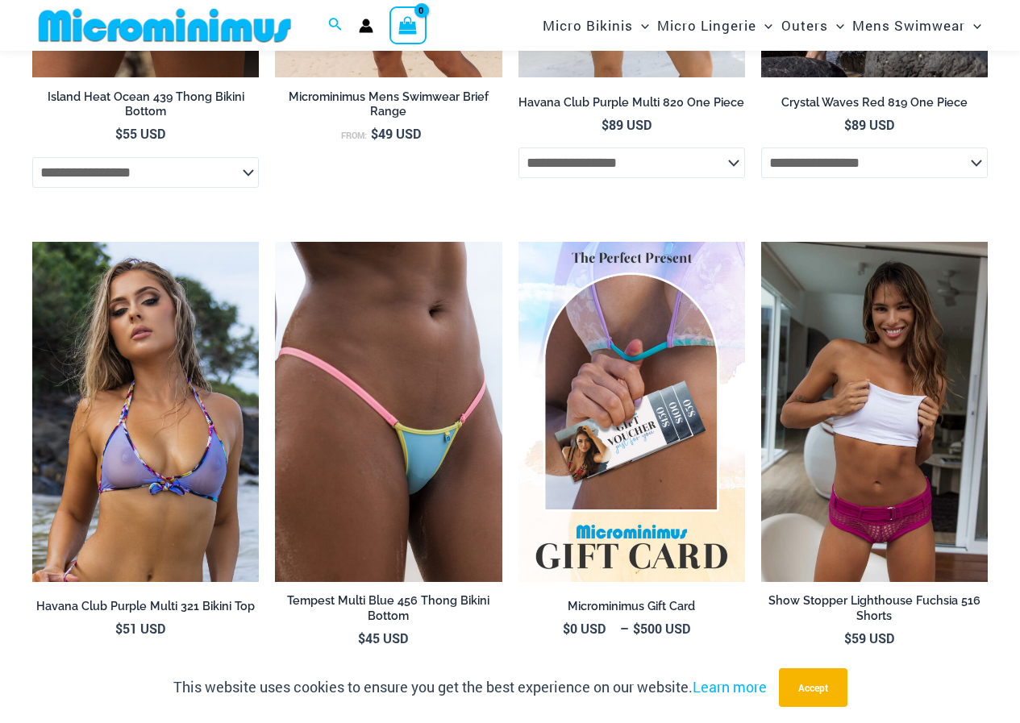
scroll to position [2809, 0]
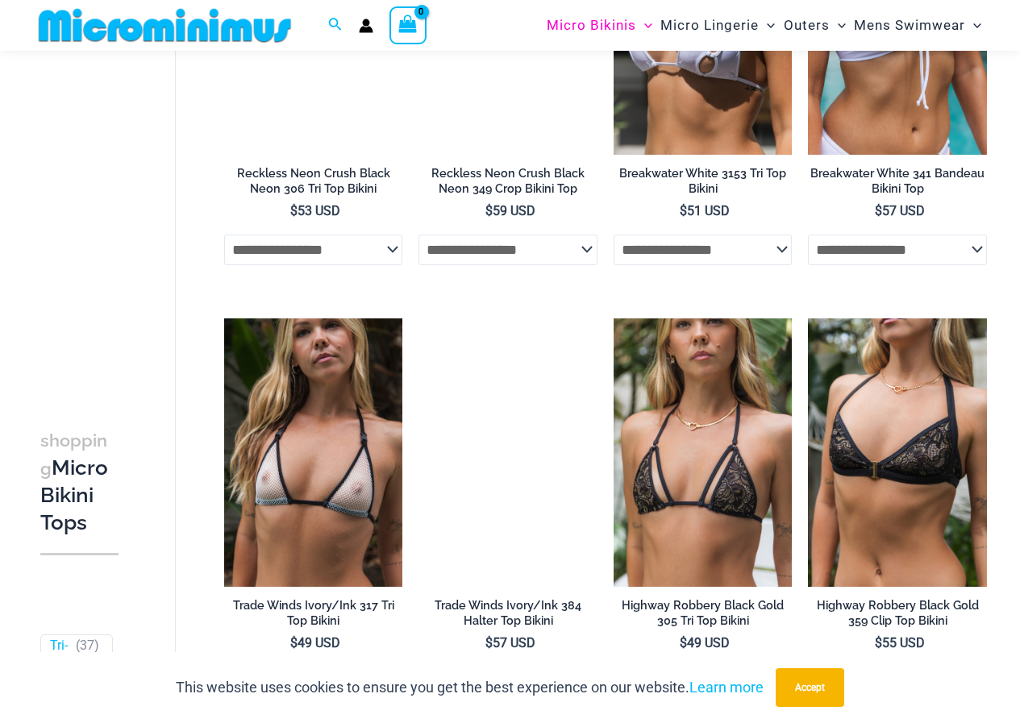
scroll to position [1586, 0]
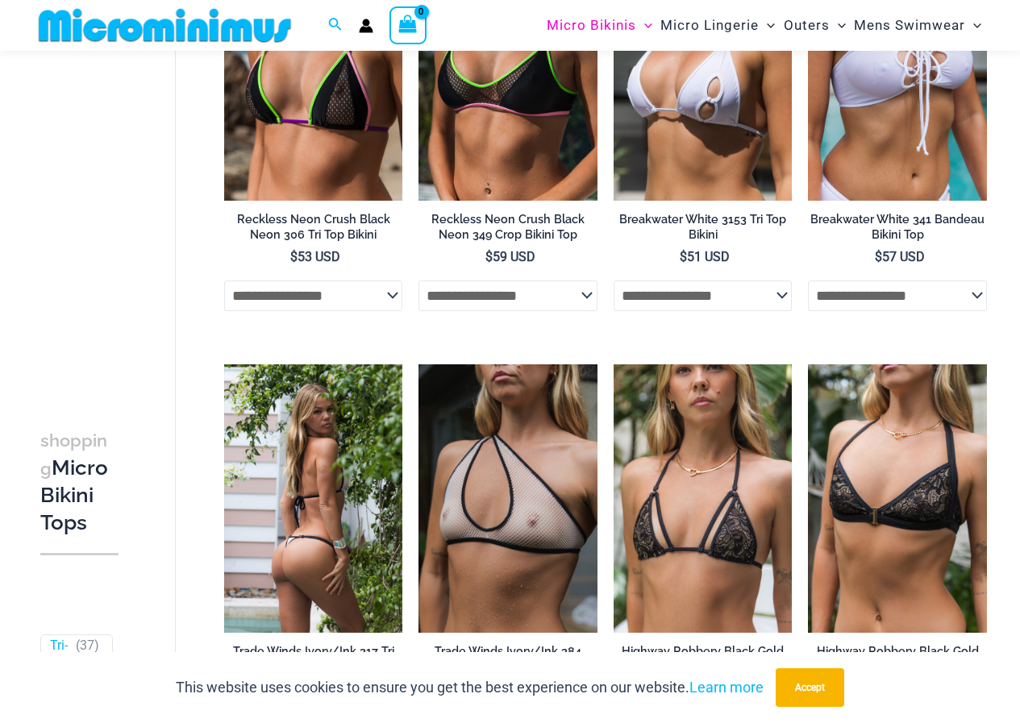
click at [320, 486] on img at bounding box center [313, 498] width 179 height 268
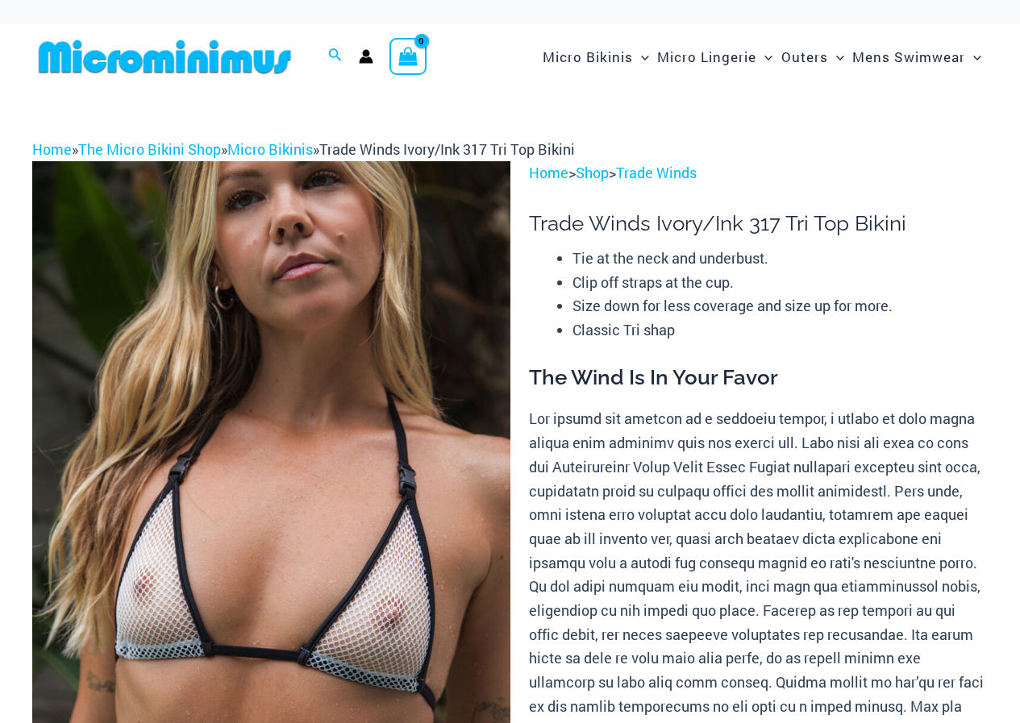
click at [319, 490] on img at bounding box center [271, 519] width 478 height 717
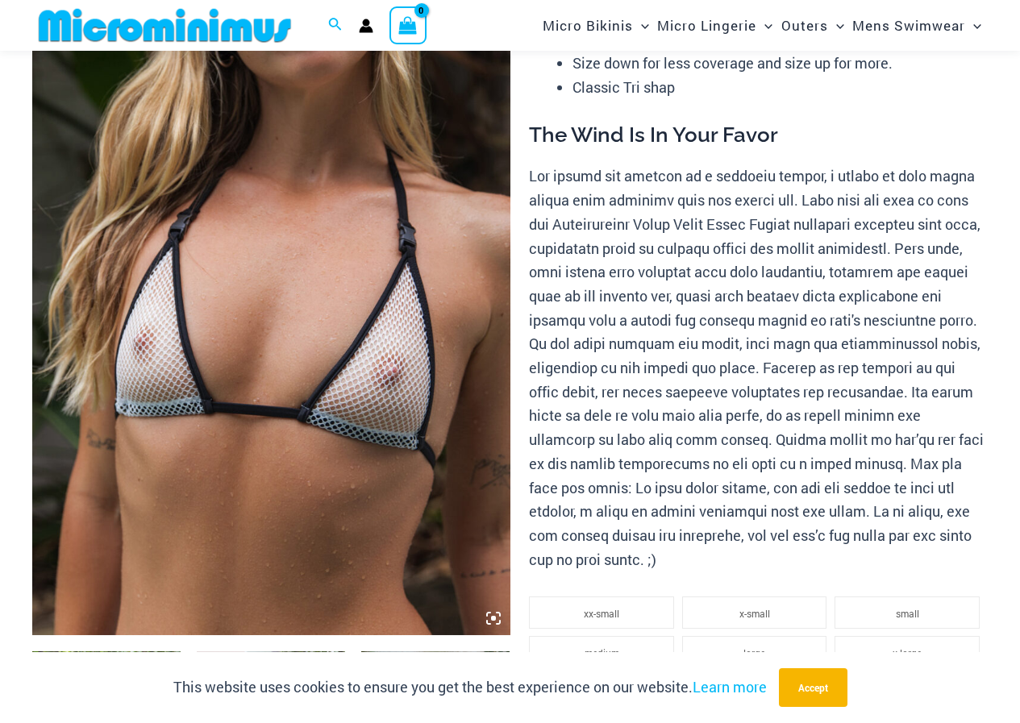
scroll to position [229, 0]
click at [203, 378] on img at bounding box center [271, 276] width 478 height 717
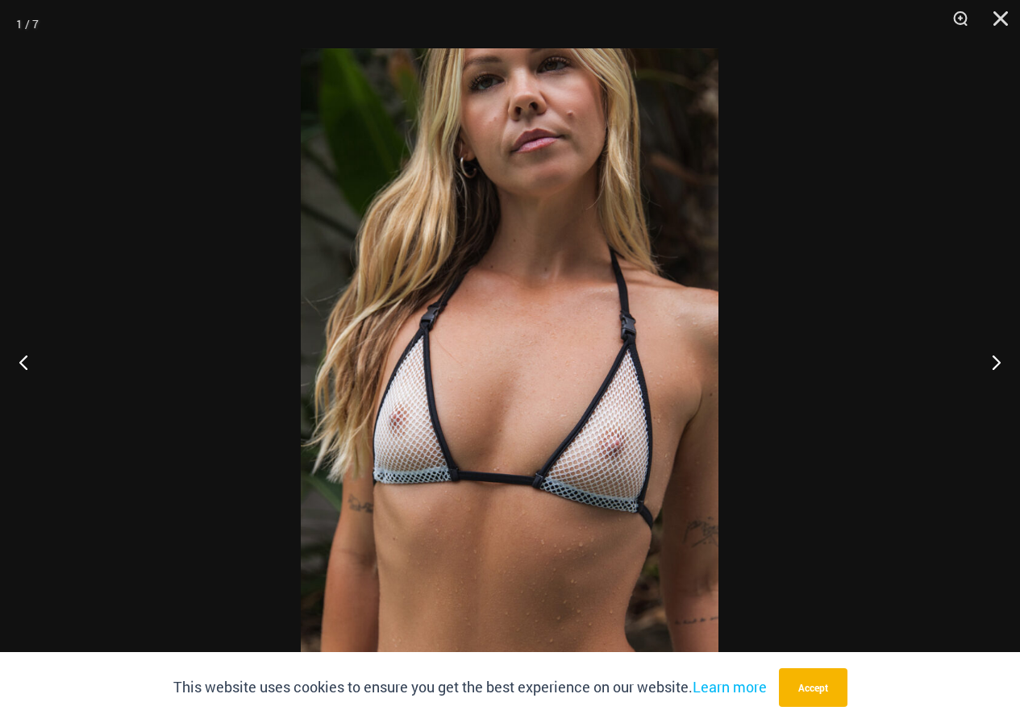
click at [433, 427] on img at bounding box center [510, 361] width 418 height 626
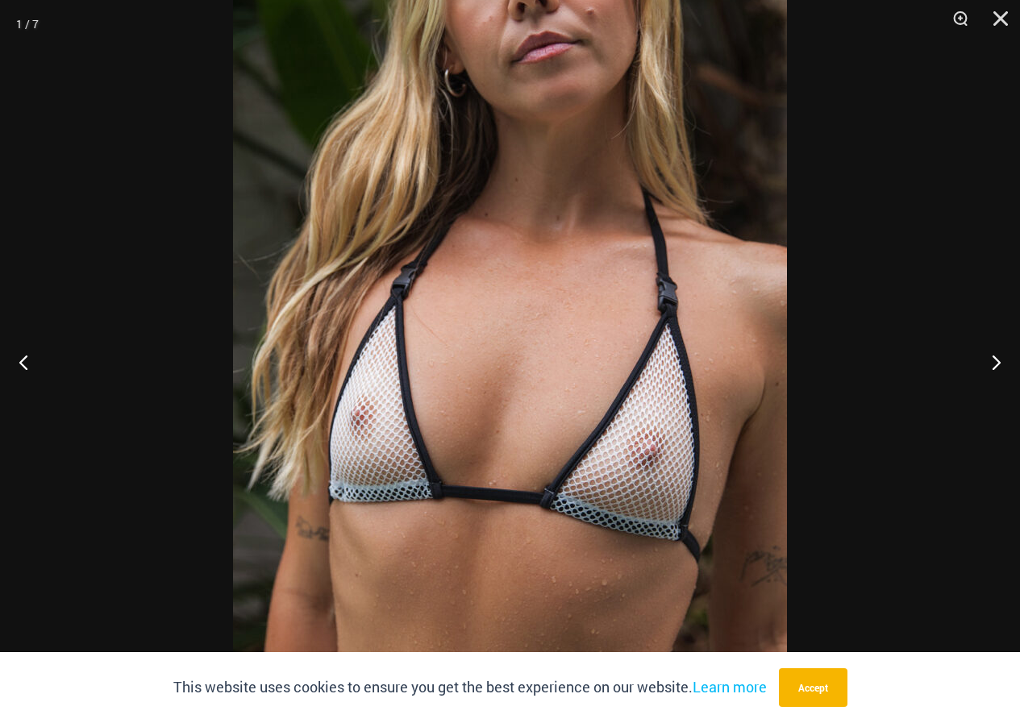
click at [436, 427] on img at bounding box center [510, 340] width 554 height 830
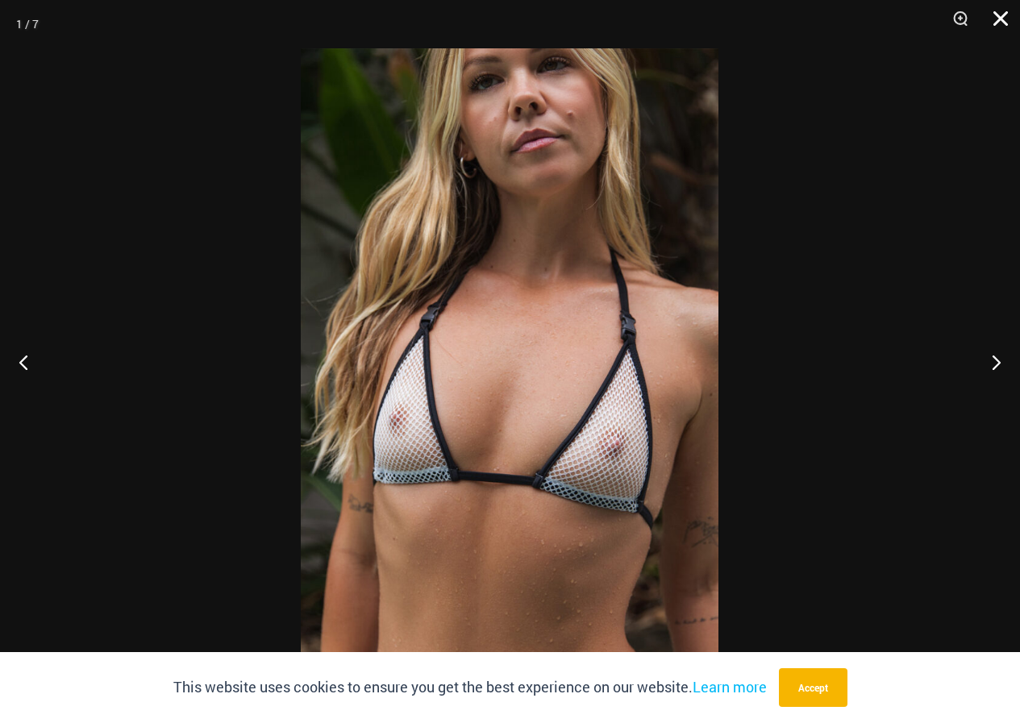
click at [1004, 10] on button "Close" at bounding box center [995, 24] width 40 height 48
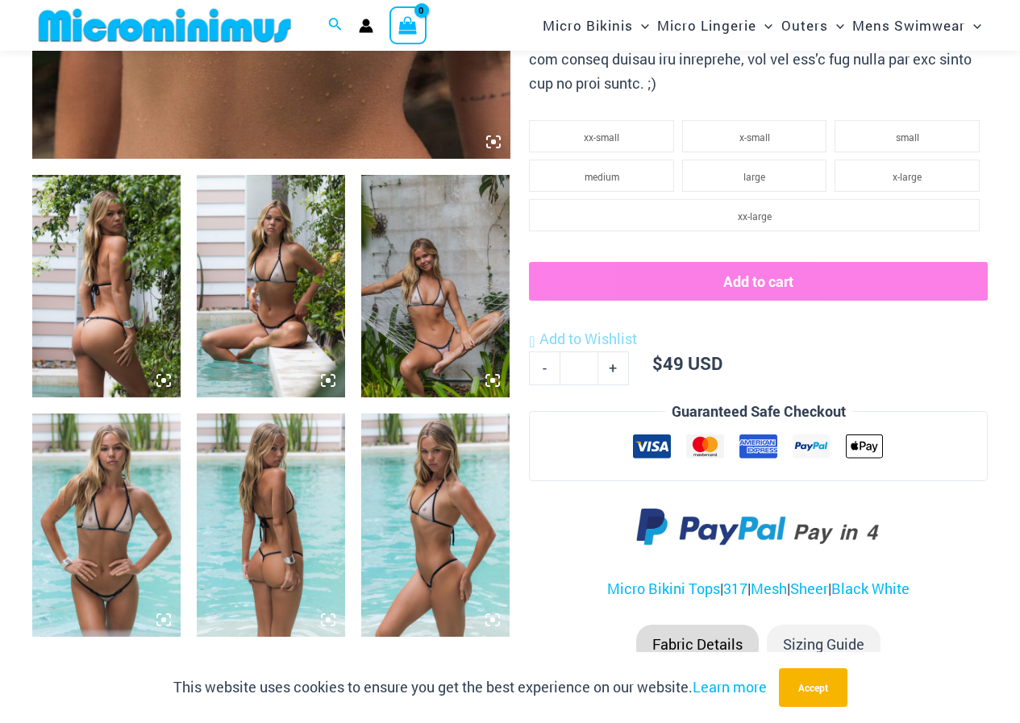
scroll to position [713, 0]
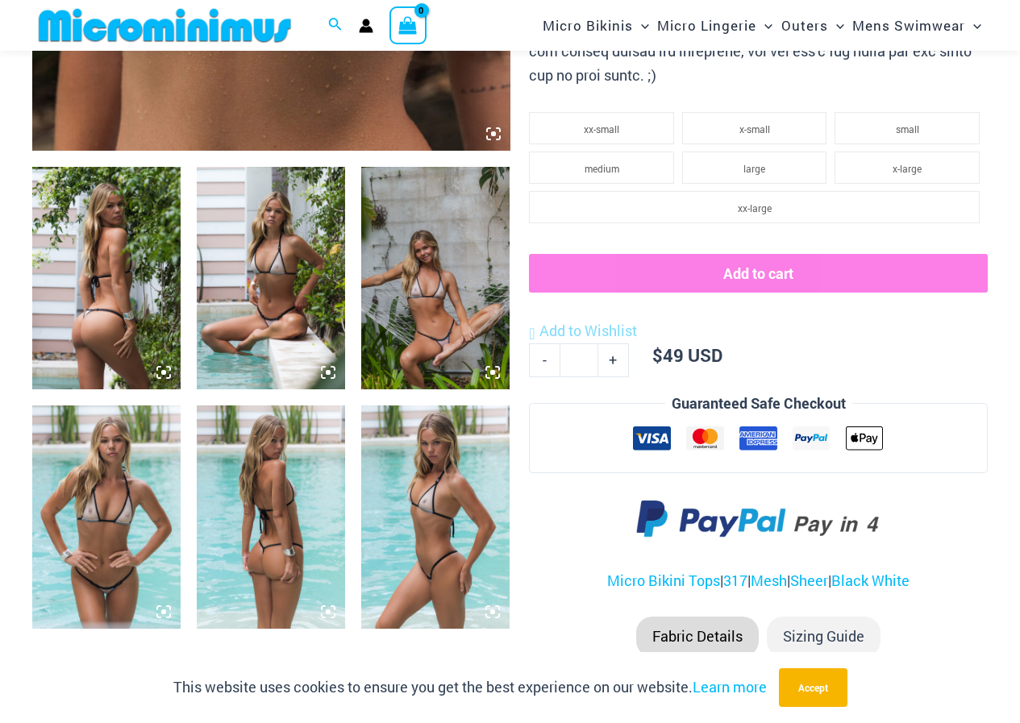
click at [293, 298] on img at bounding box center [271, 278] width 148 height 223
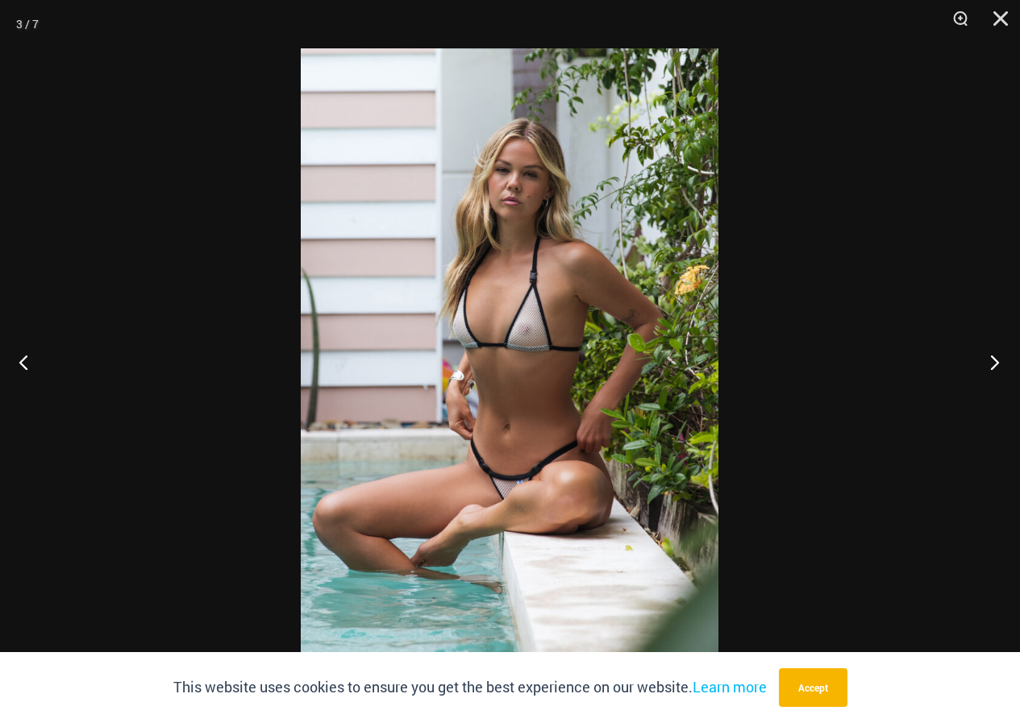
click at [999, 363] on button "Next" at bounding box center [989, 362] width 60 height 81
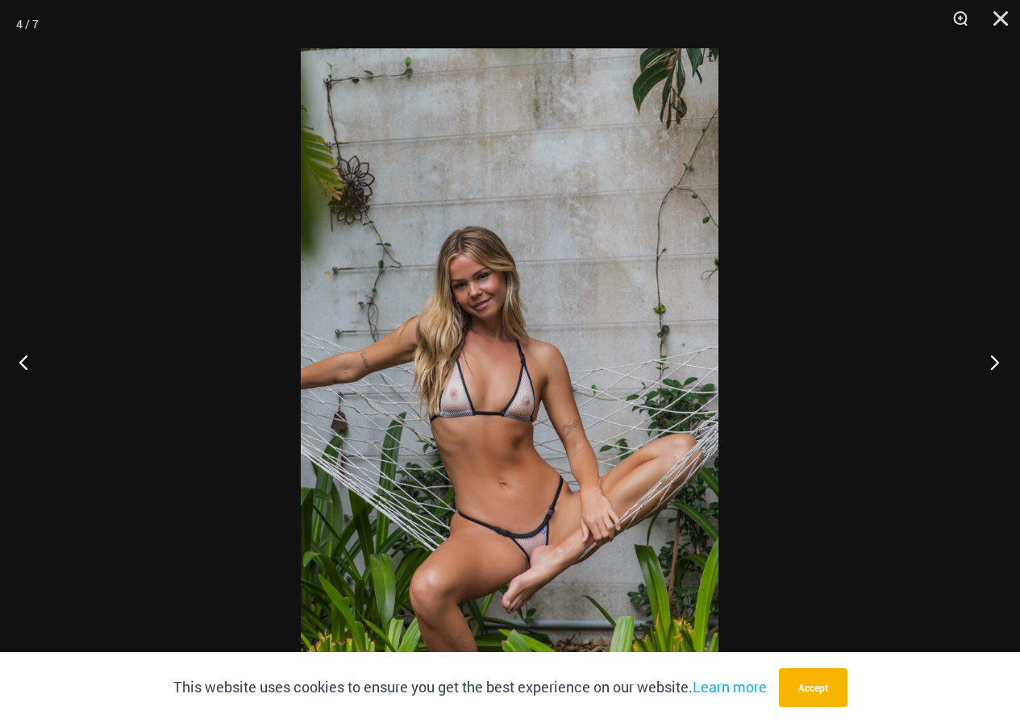
click at [999, 363] on button "Next" at bounding box center [989, 362] width 60 height 81
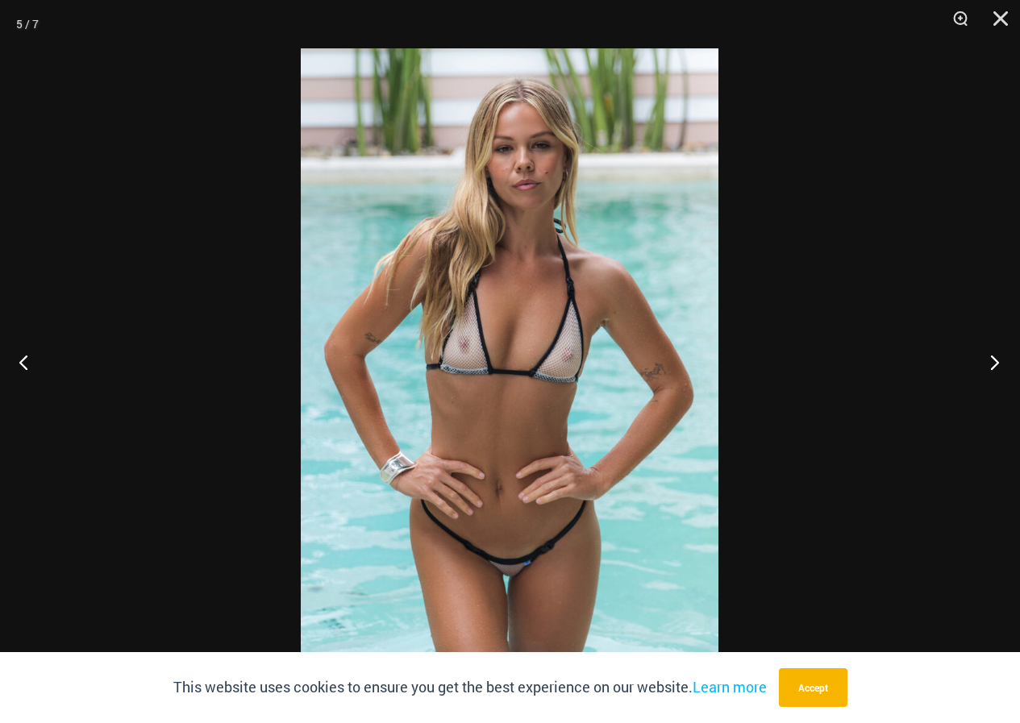
click at [999, 363] on button "Next" at bounding box center [989, 362] width 60 height 81
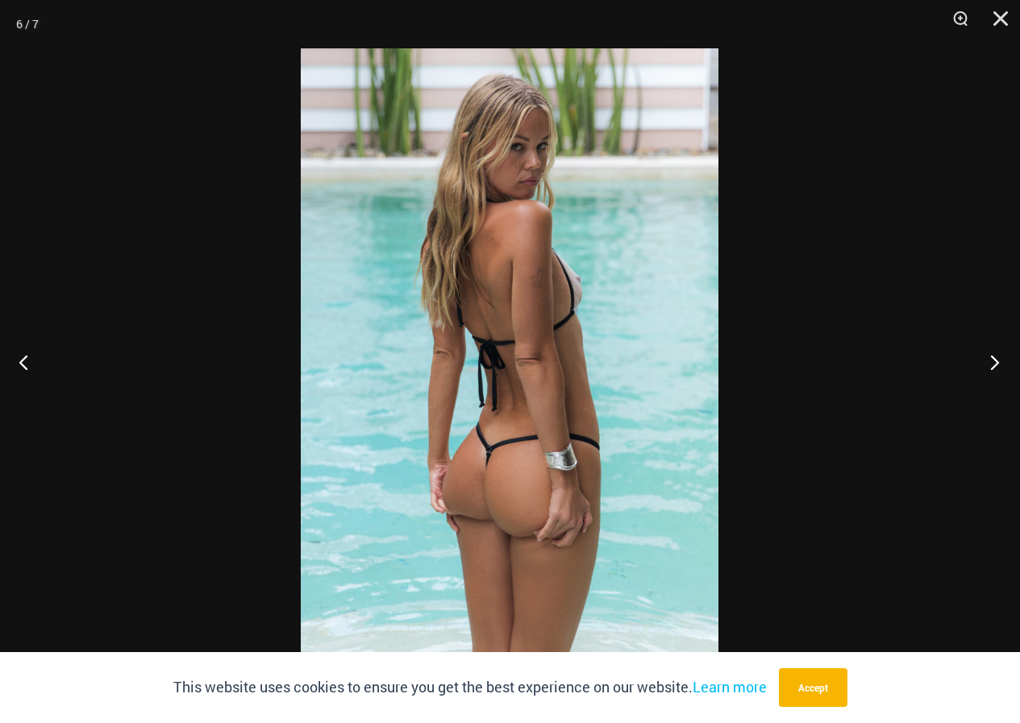
click at [999, 363] on button "Next" at bounding box center [989, 362] width 60 height 81
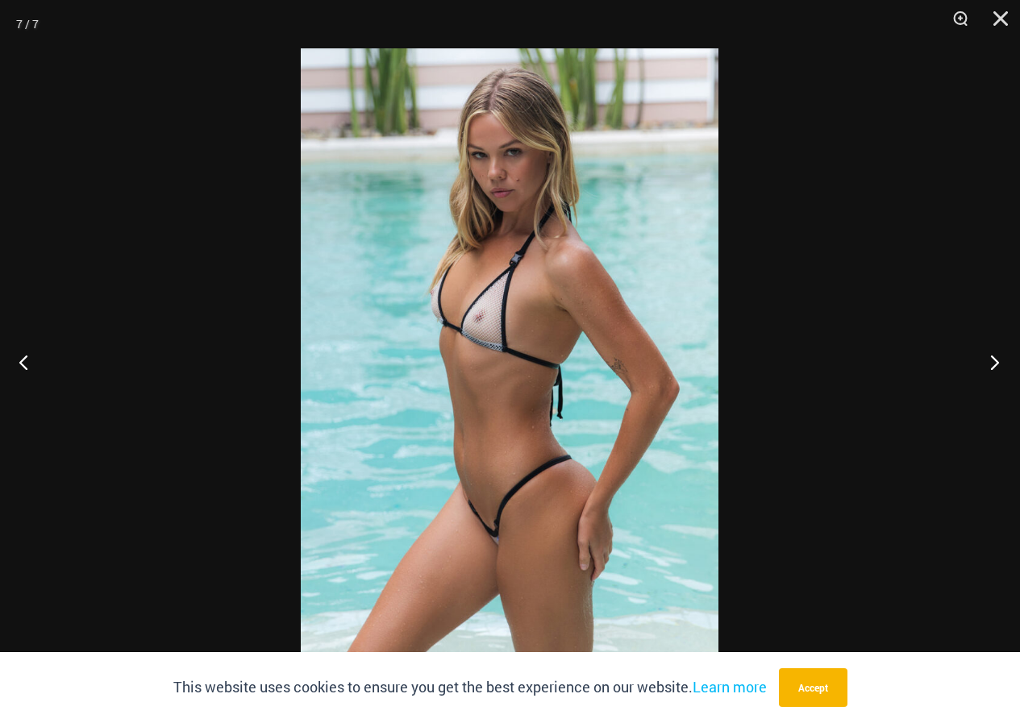
click at [999, 363] on button "Next" at bounding box center [989, 362] width 60 height 81
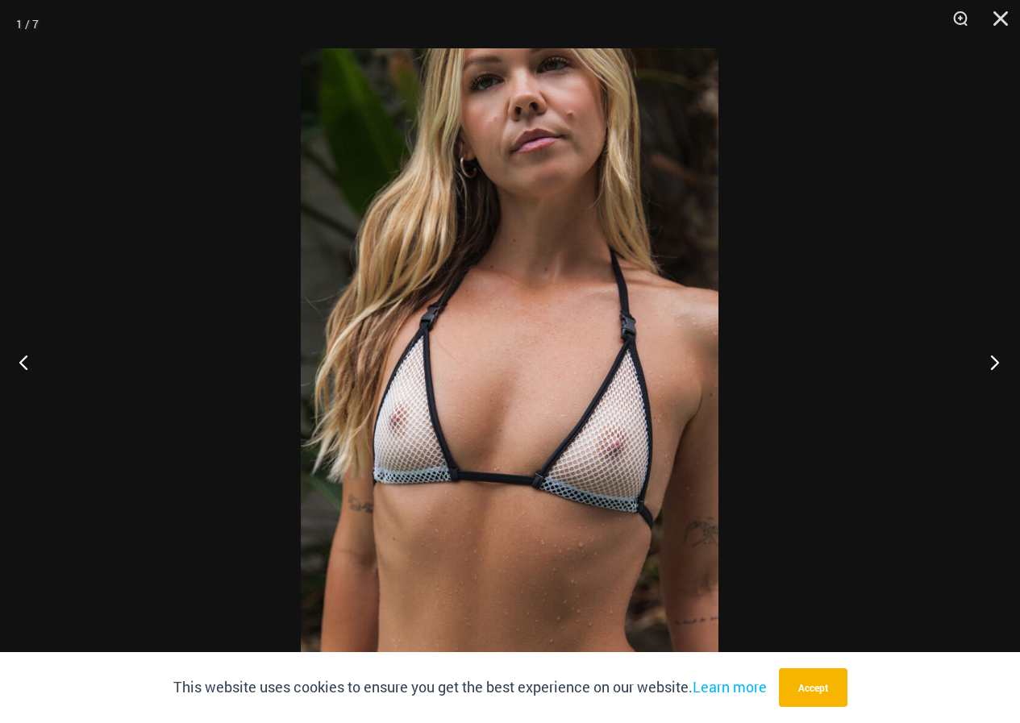
click at [999, 364] on button "Next" at bounding box center [989, 362] width 60 height 81
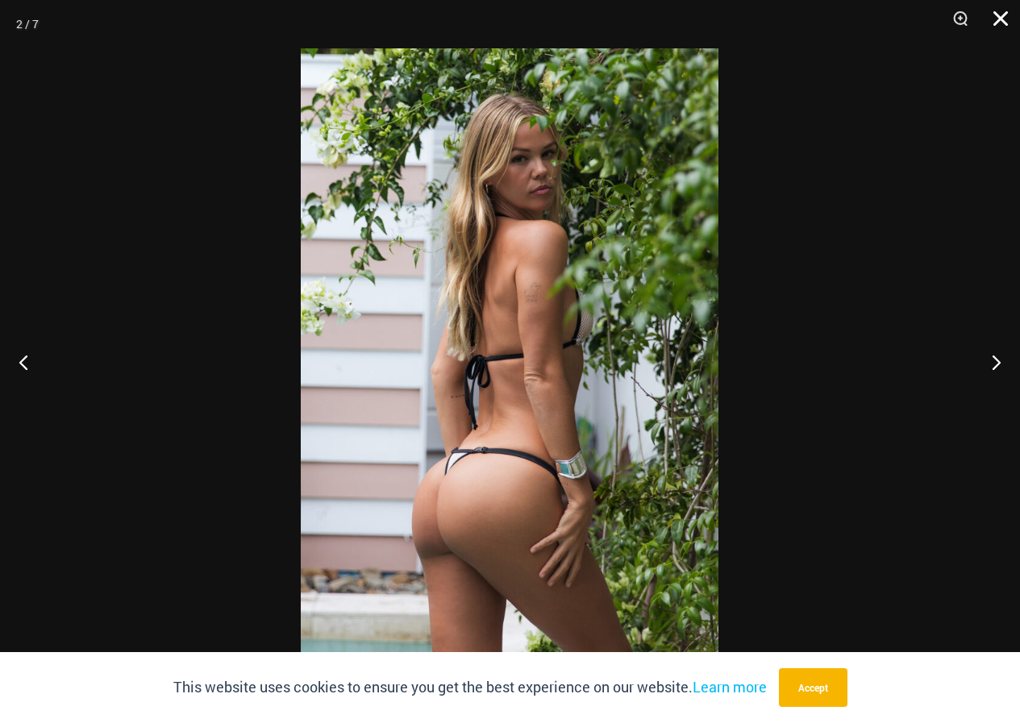
click at [1004, 13] on button "Close" at bounding box center [995, 24] width 40 height 48
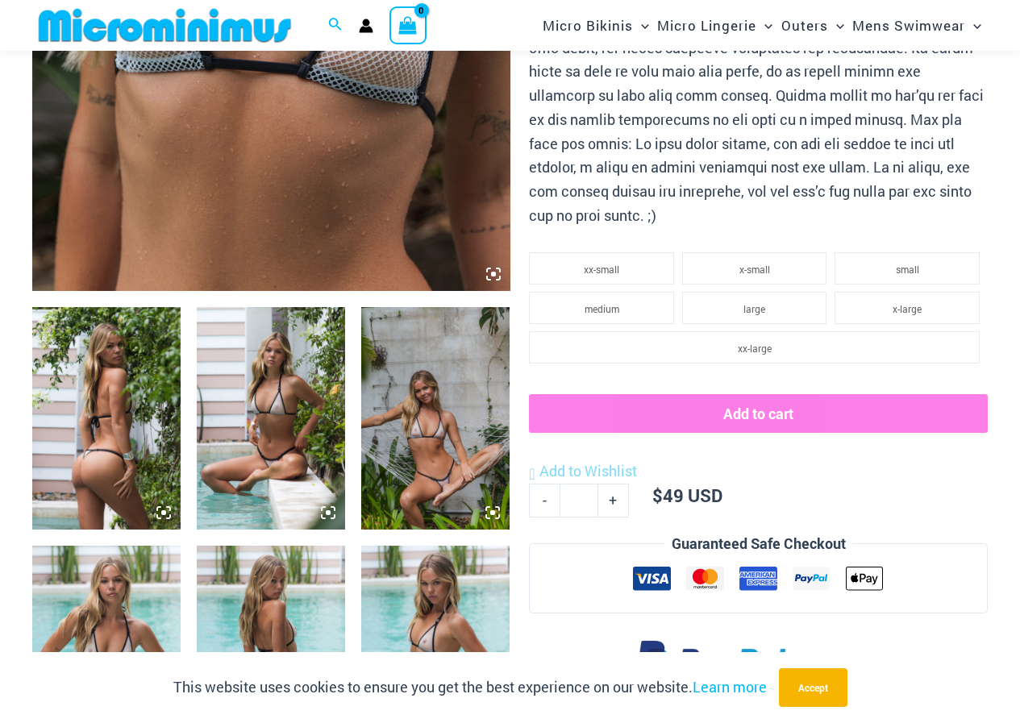
scroll to position [148, 0]
